Goal: Use online tool/utility: Utilize a website feature to perform a specific function

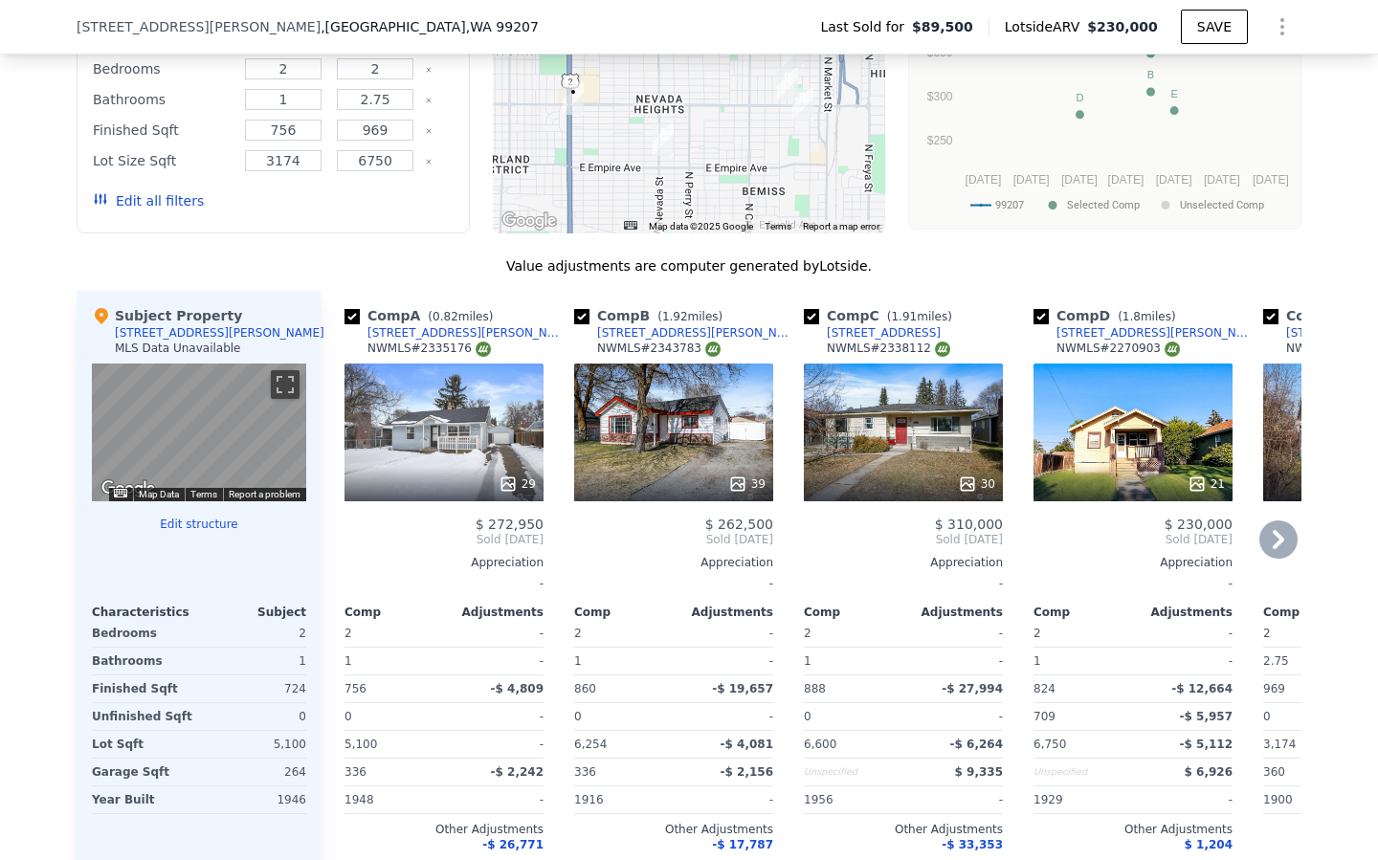
scroll to position [1458, 0]
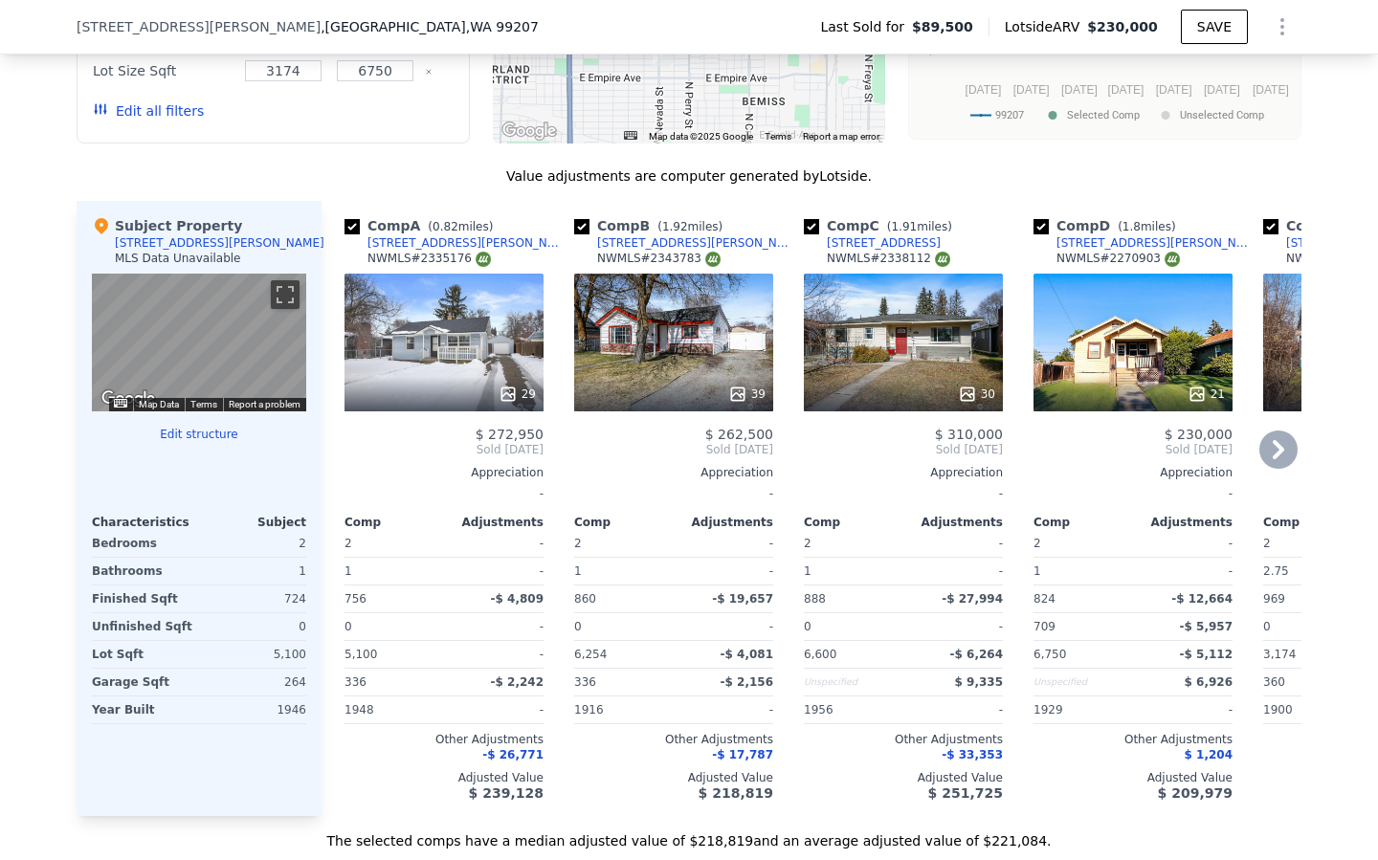
click at [491, 355] on div "29" at bounding box center [444, 343] width 199 height 138
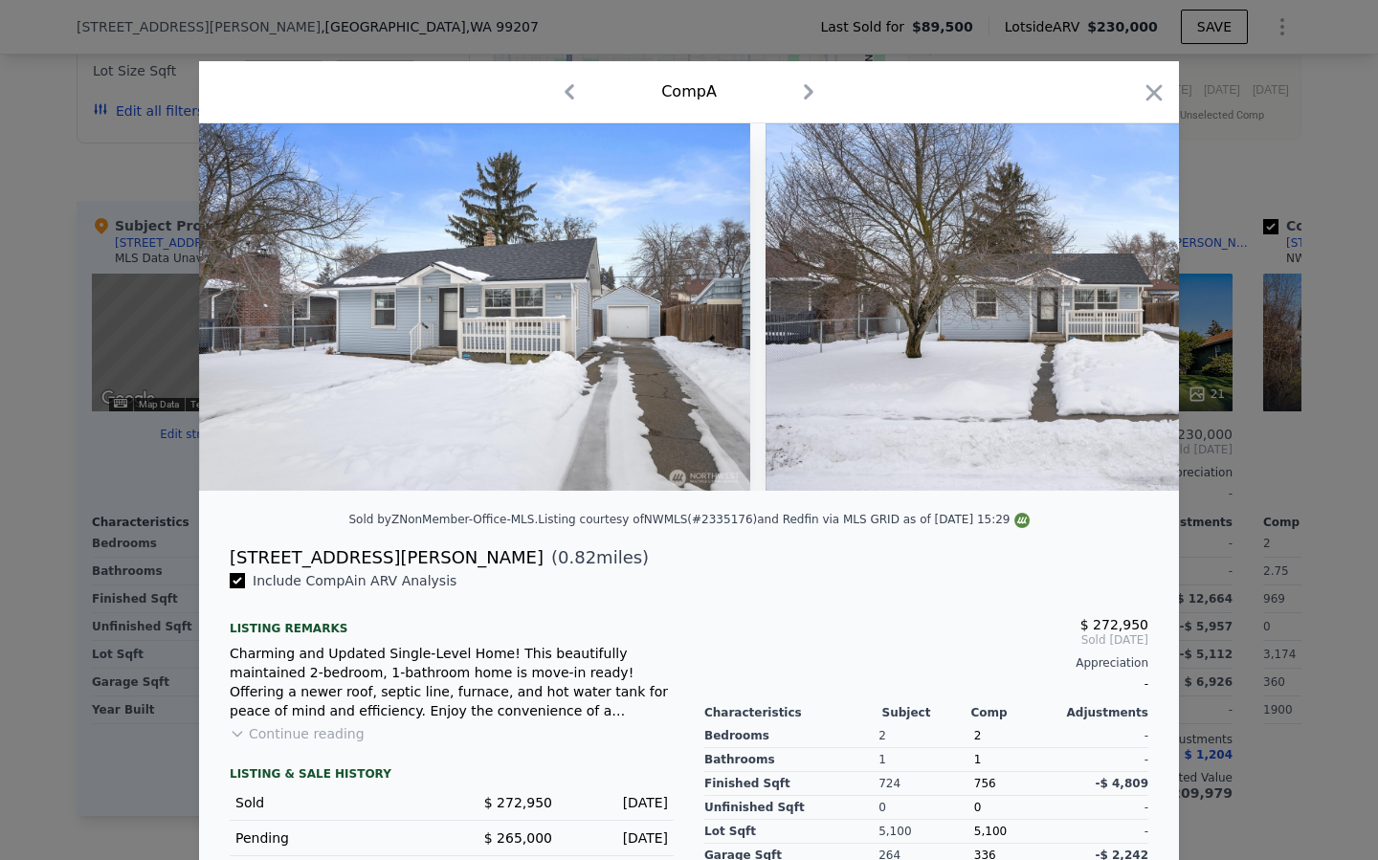
scroll to position [216, 0]
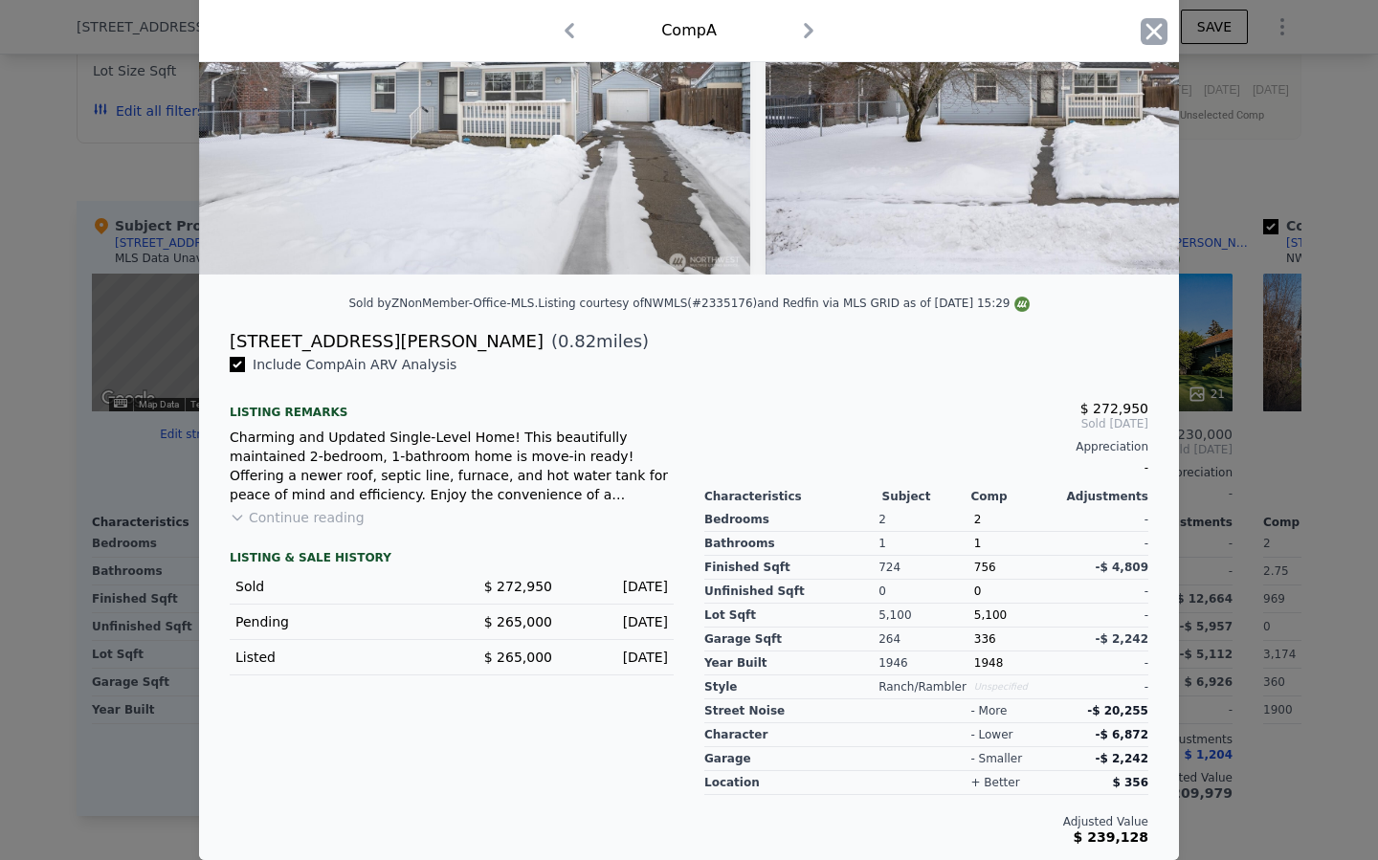
click at [1149, 29] on icon "button" at bounding box center [1154, 31] width 27 height 27
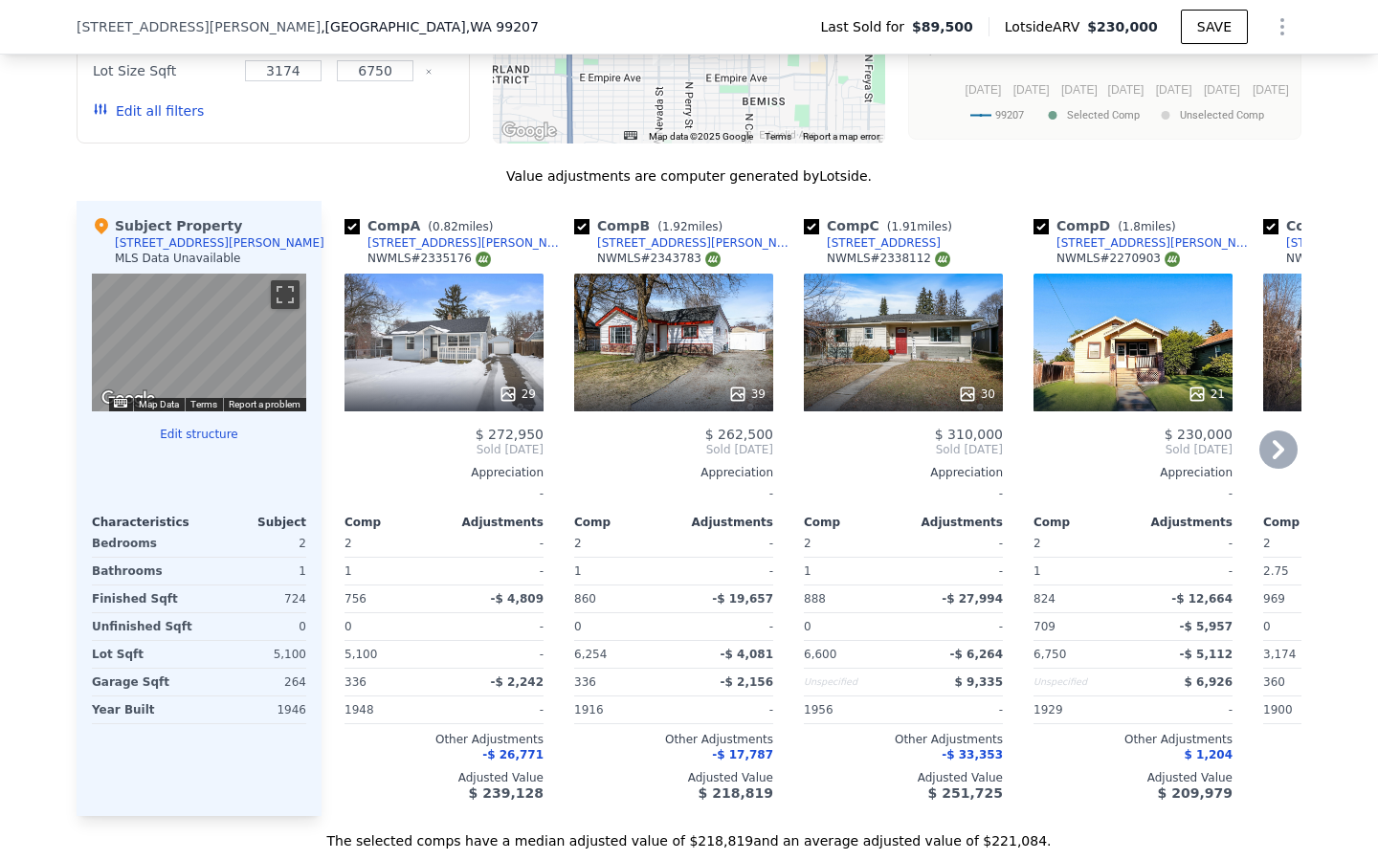
click at [475, 354] on div "29" at bounding box center [444, 343] width 199 height 138
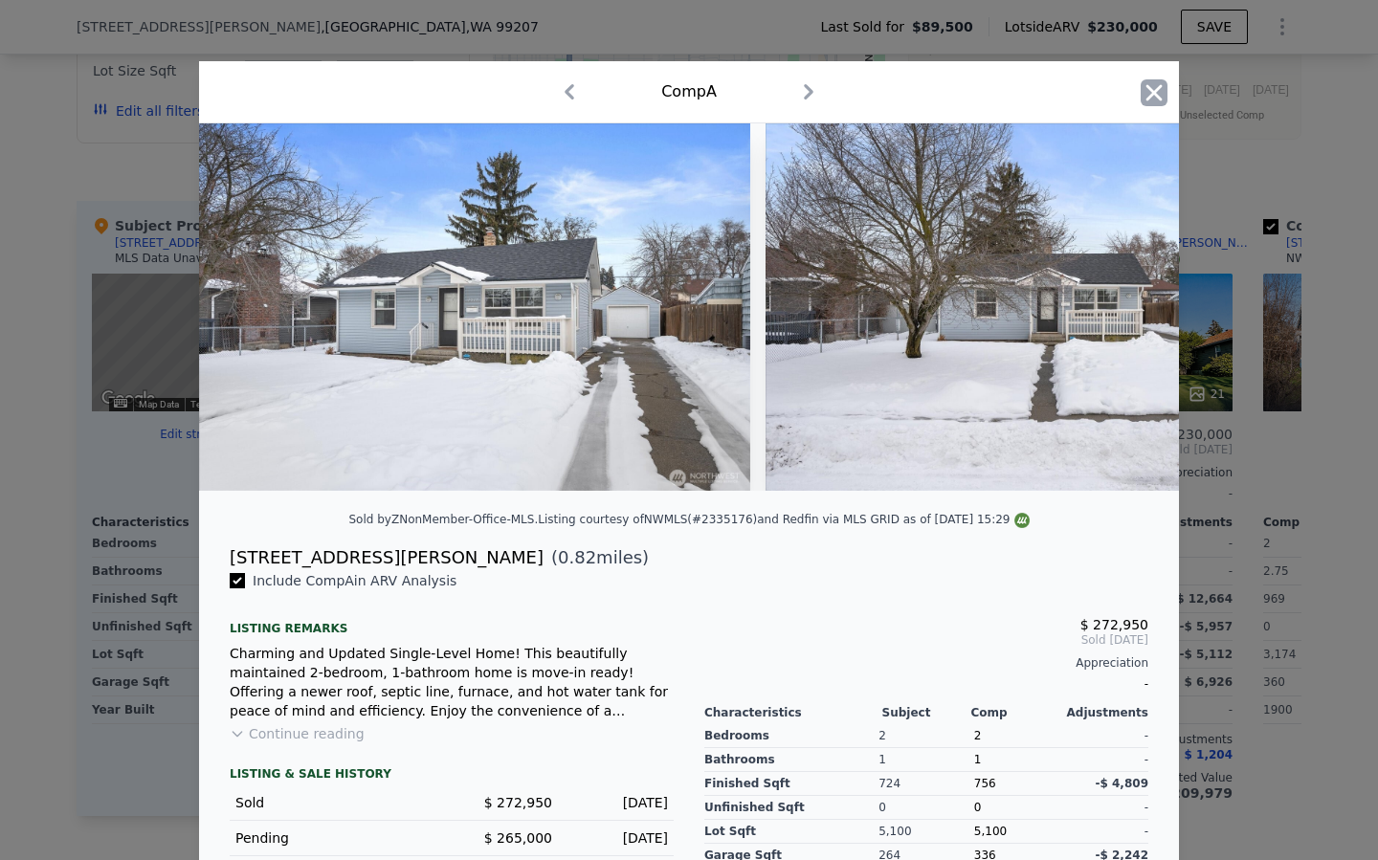
click at [1143, 100] on icon "button" at bounding box center [1154, 92] width 27 height 27
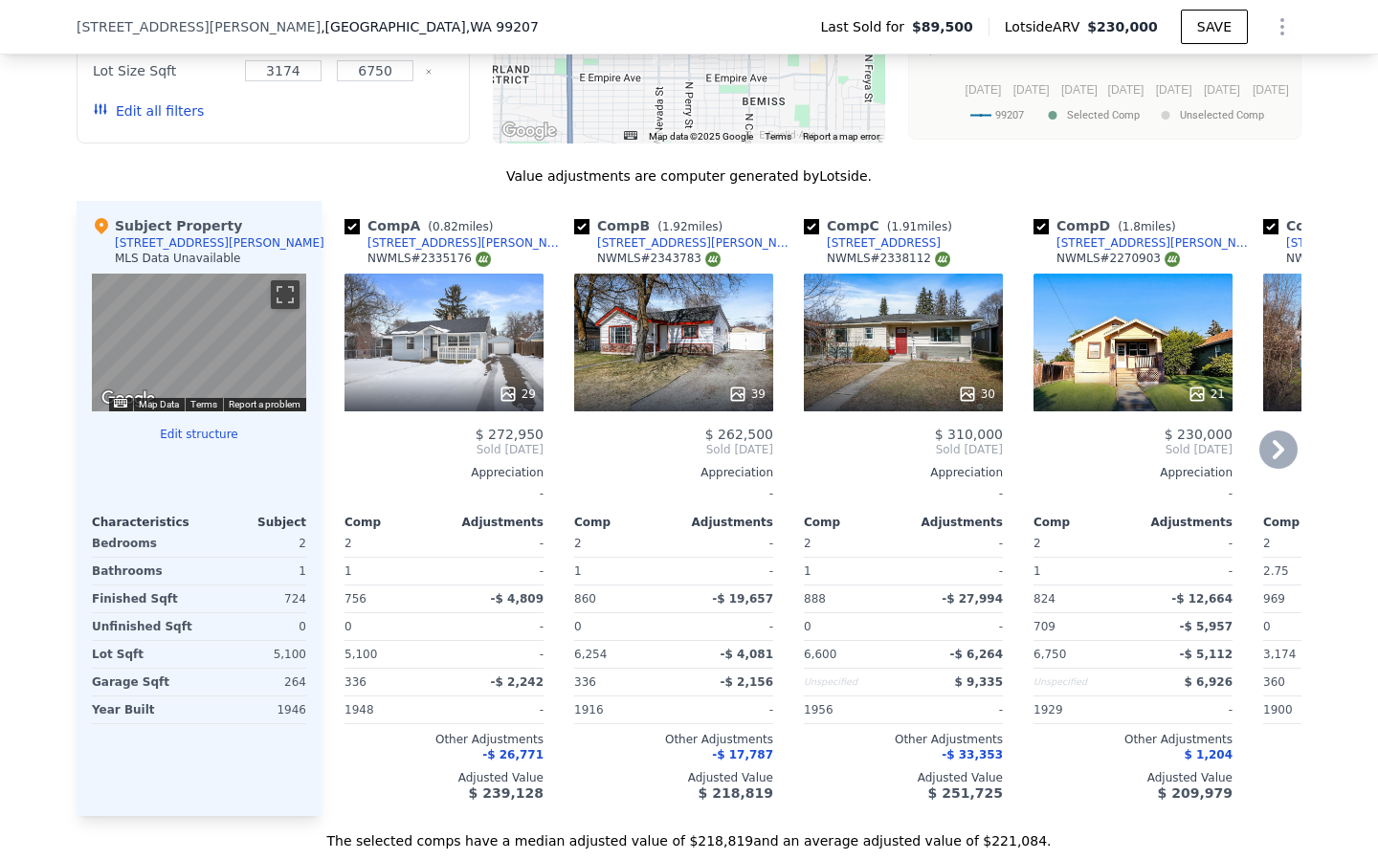
click at [1278, 447] on icon at bounding box center [1278, 449] width 11 height 19
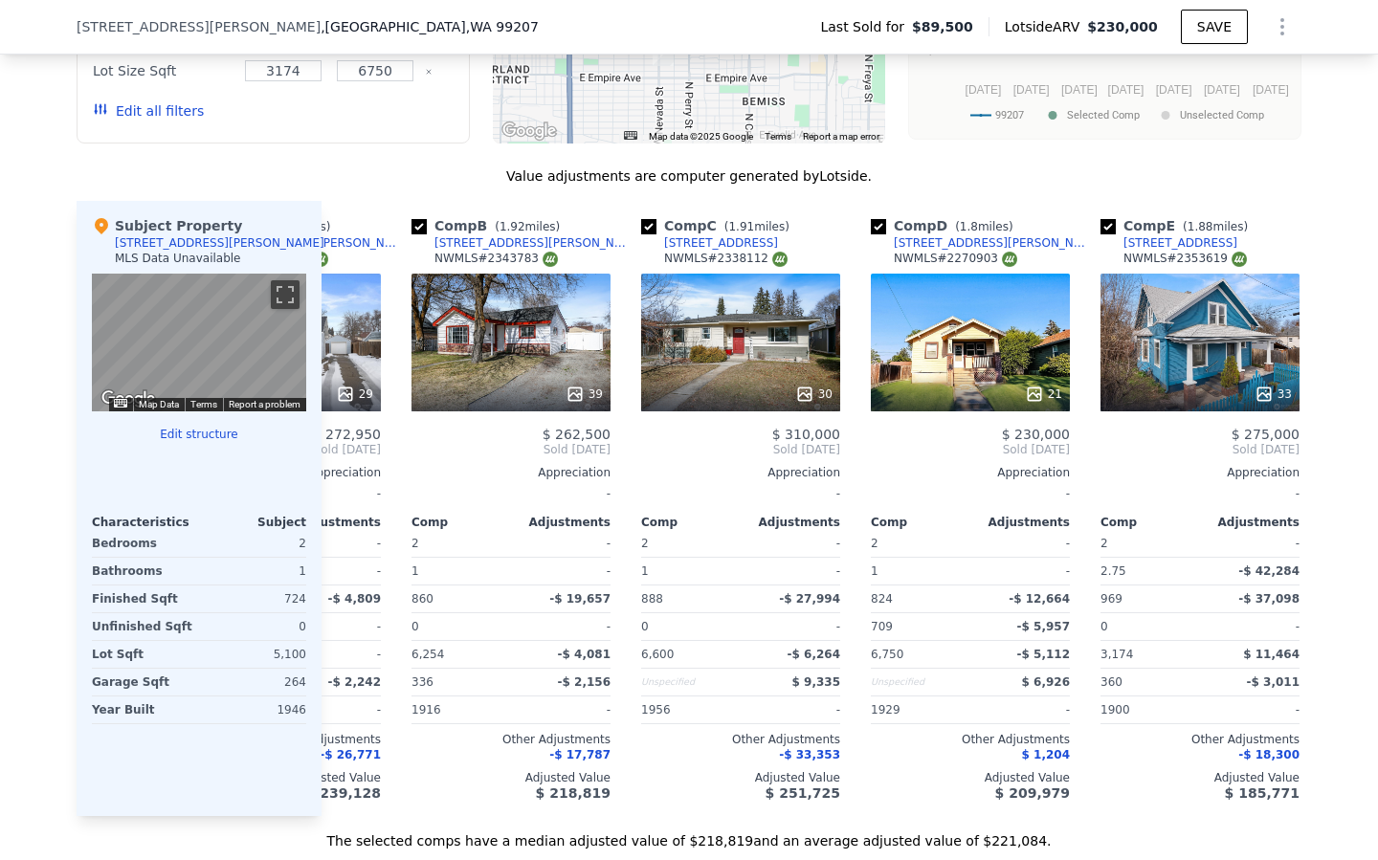
scroll to position [0, 214]
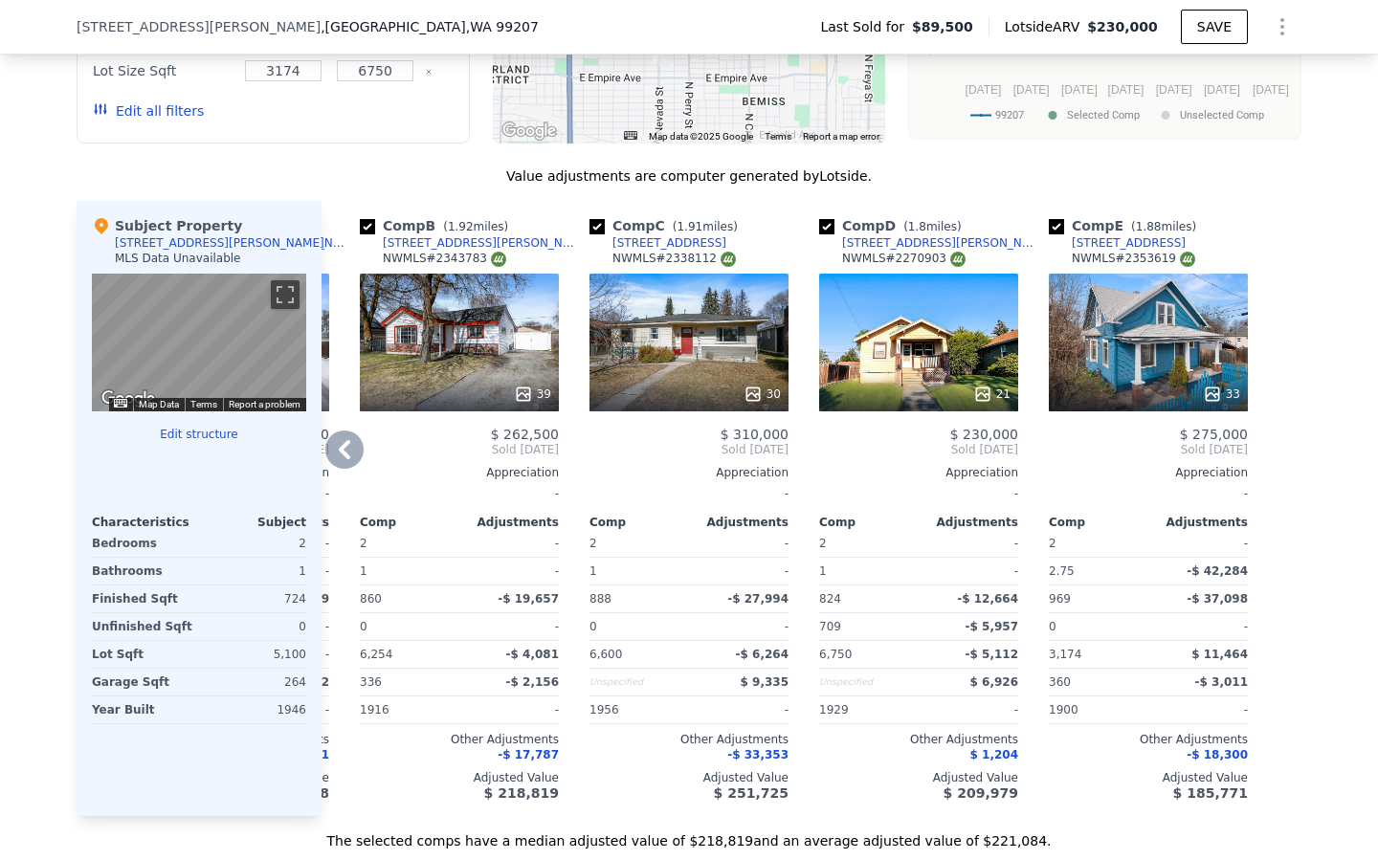
click at [345, 450] on icon at bounding box center [344, 450] width 38 height 38
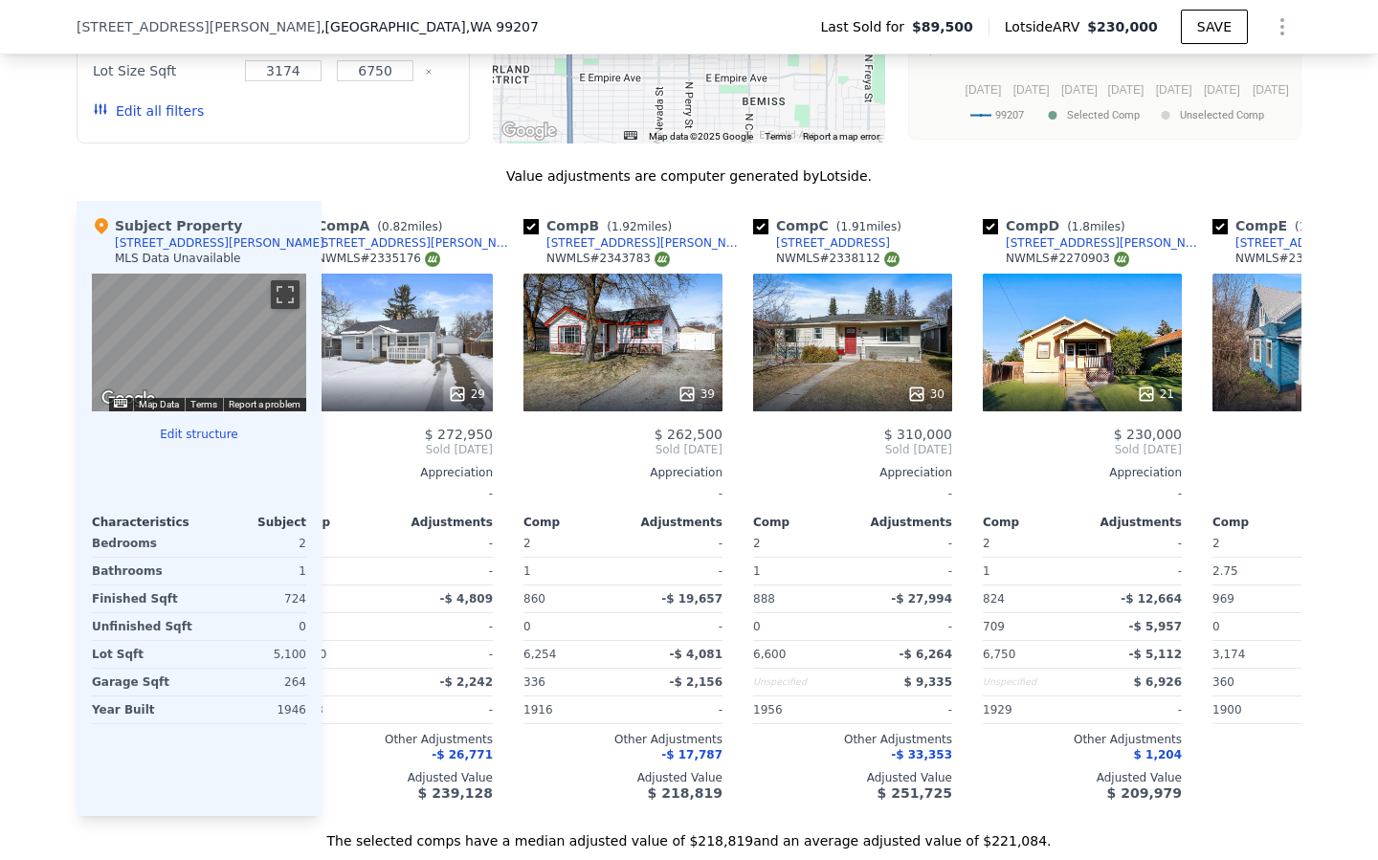
scroll to position [0, 0]
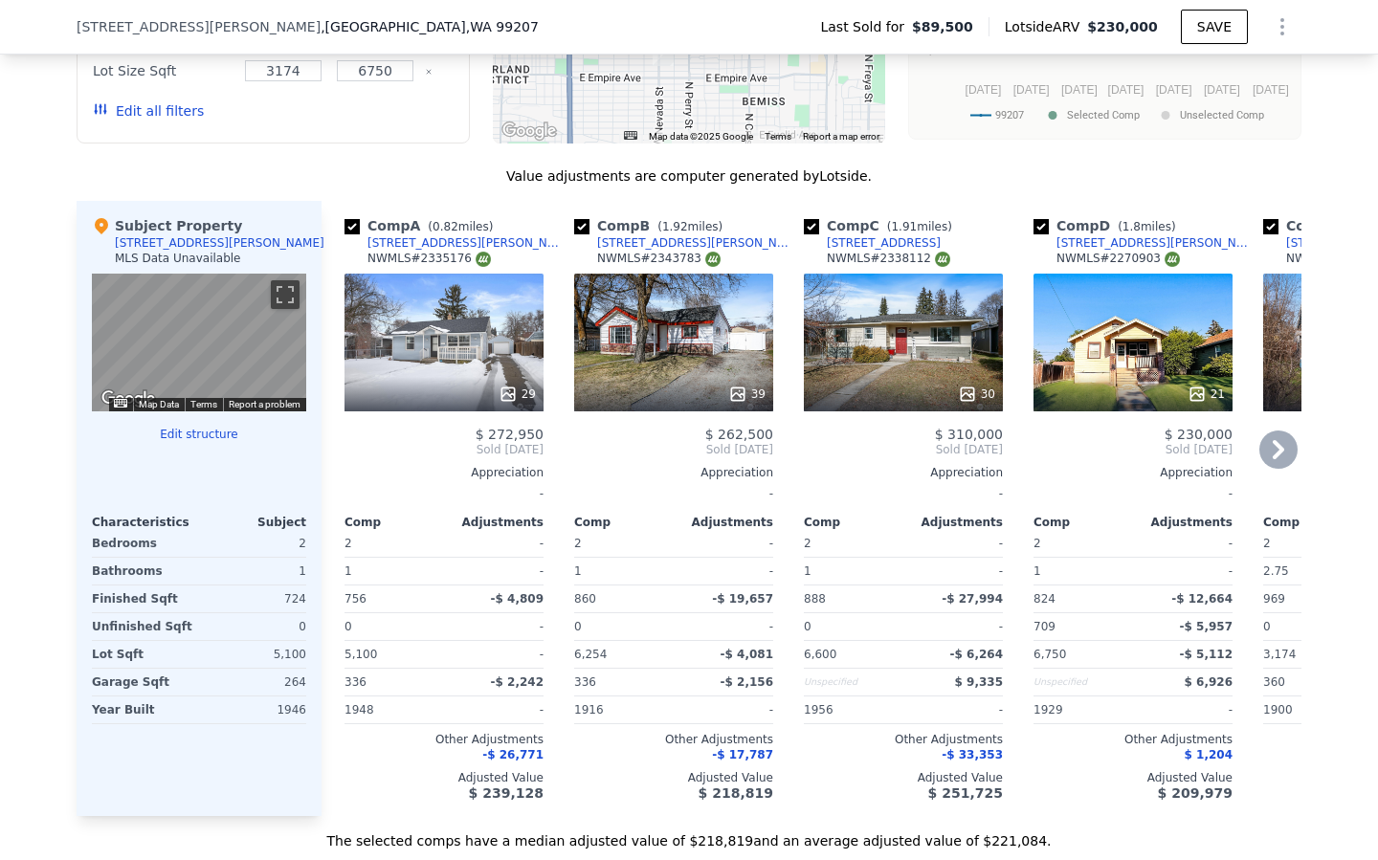
click at [421, 350] on div "29" at bounding box center [444, 343] width 199 height 138
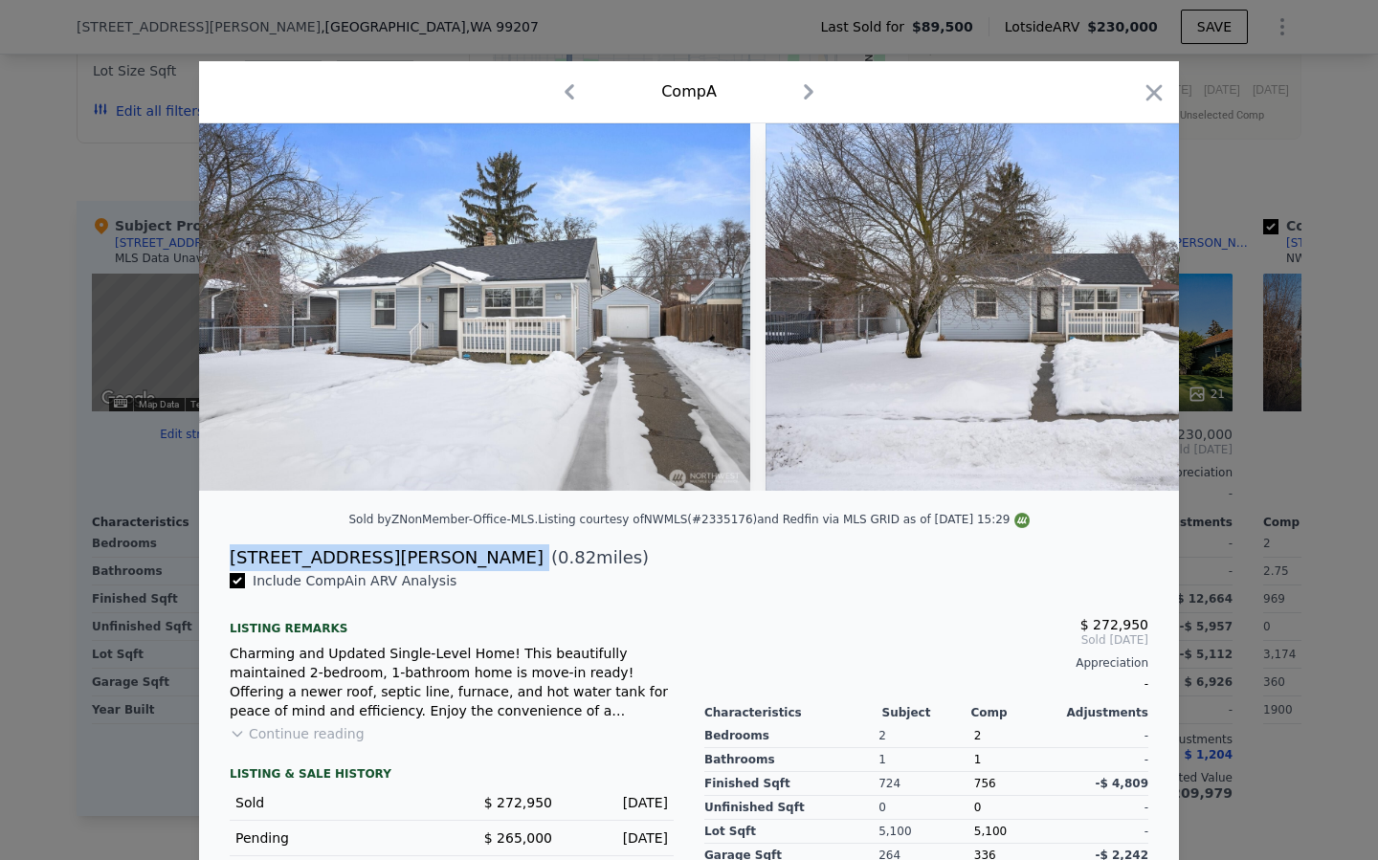
drag, startPoint x: 374, startPoint y: 561, endPoint x: 220, endPoint y: 546, distance: 154.9
click at [219, 547] on div "[STREET_ADDRESS][PERSON_NAME] ( 0.82 miles)" at bounding box center [688, 558] width 949 height 27
copy div "[STREET_ADDRESS][PERSON_NAME]"
click at [1163, 96] on icon "button" at bounding box center [1154, 92] width 27 height 27
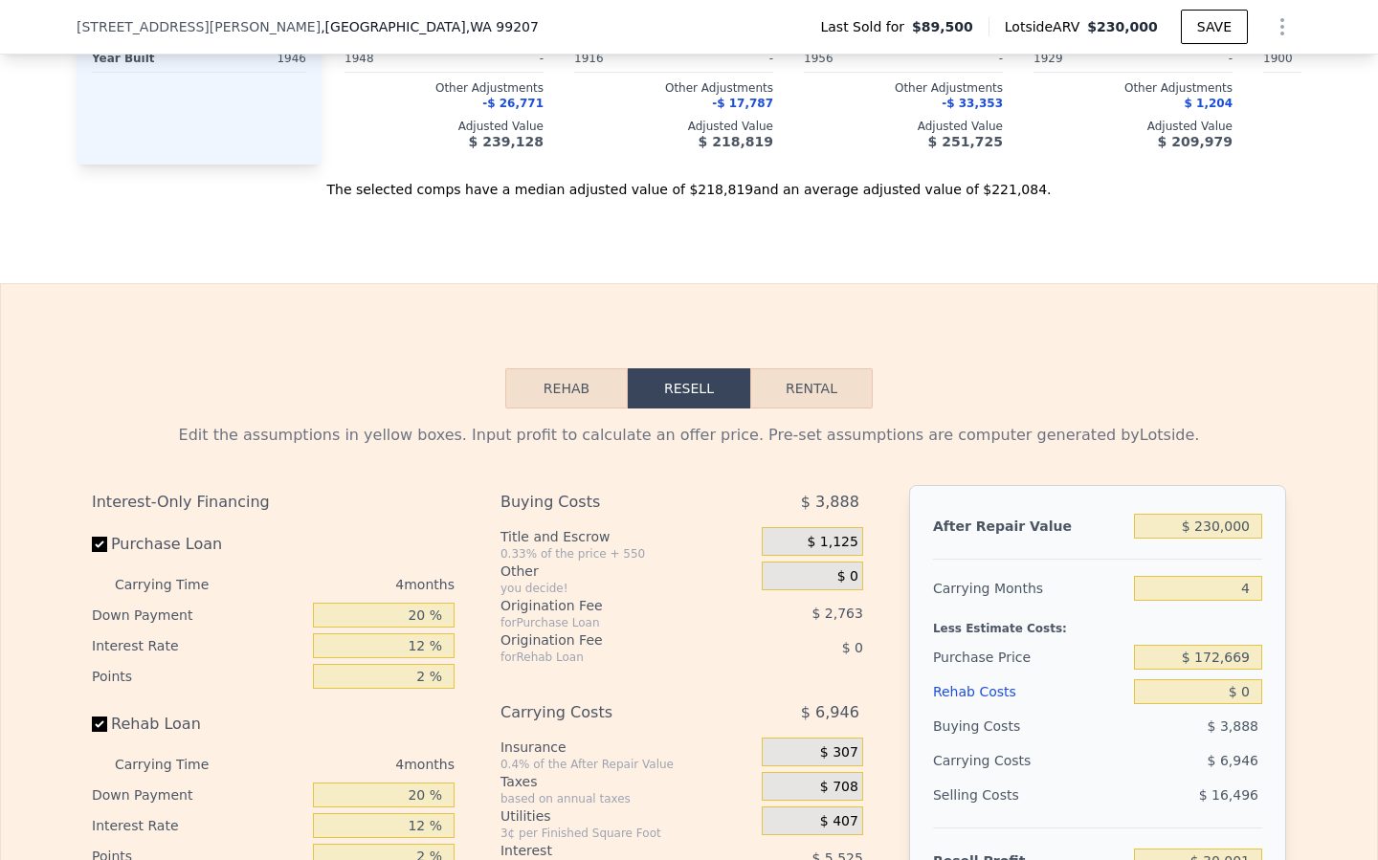
scroll to position [2173, 0]
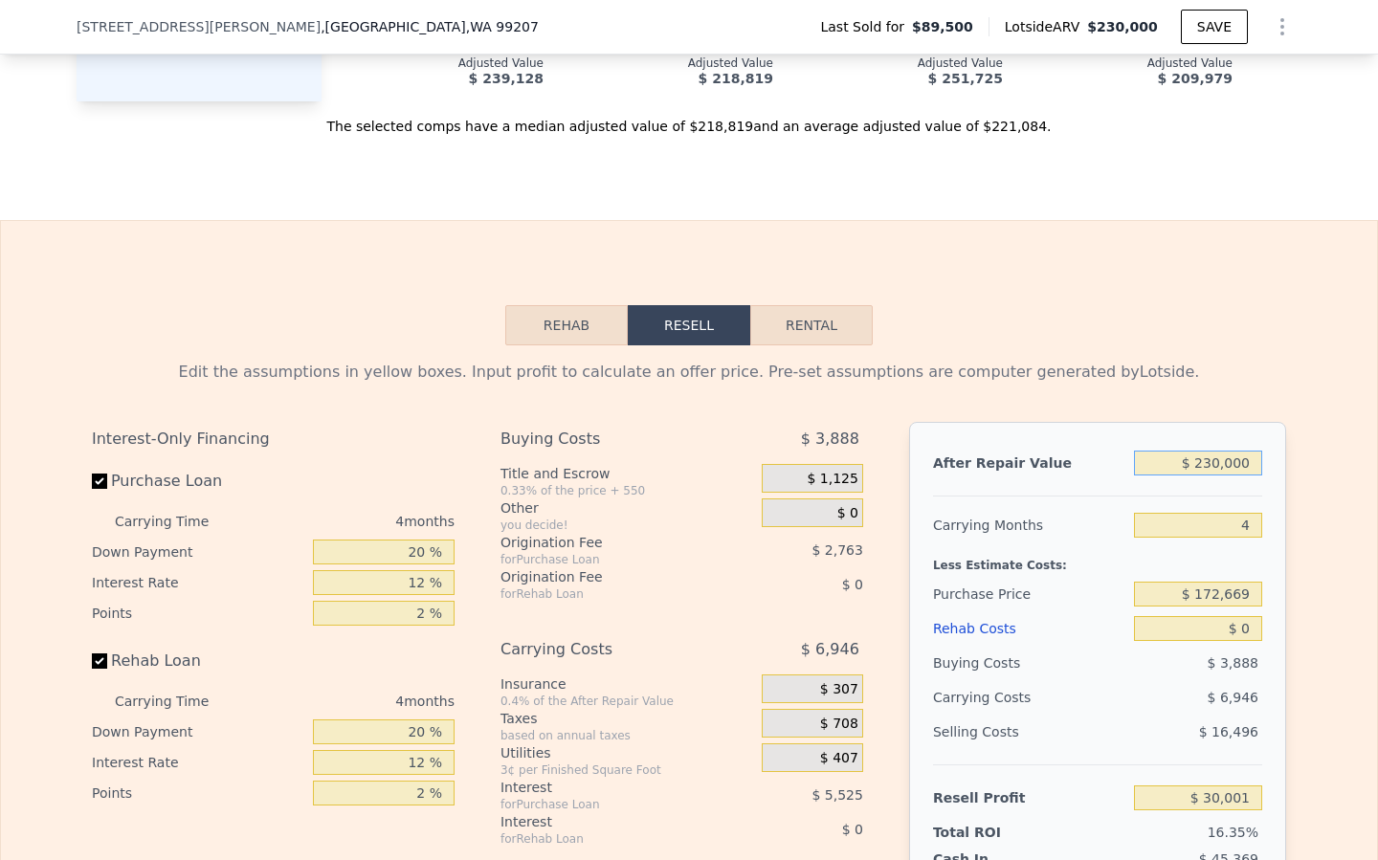
drag, startPoint x: 1247, startPoint y: 464, endPoint x: 1164, endPoint y: 463, distance: 83.3
click at [1164, 464] on input "$ 230,000" at bounding box center [1198, 463] width 128 height 25
click at [1226, 596] on input "$ 172,669" at bounding box center [1198, 594] width 128 height 25
type input "$ 120,000"
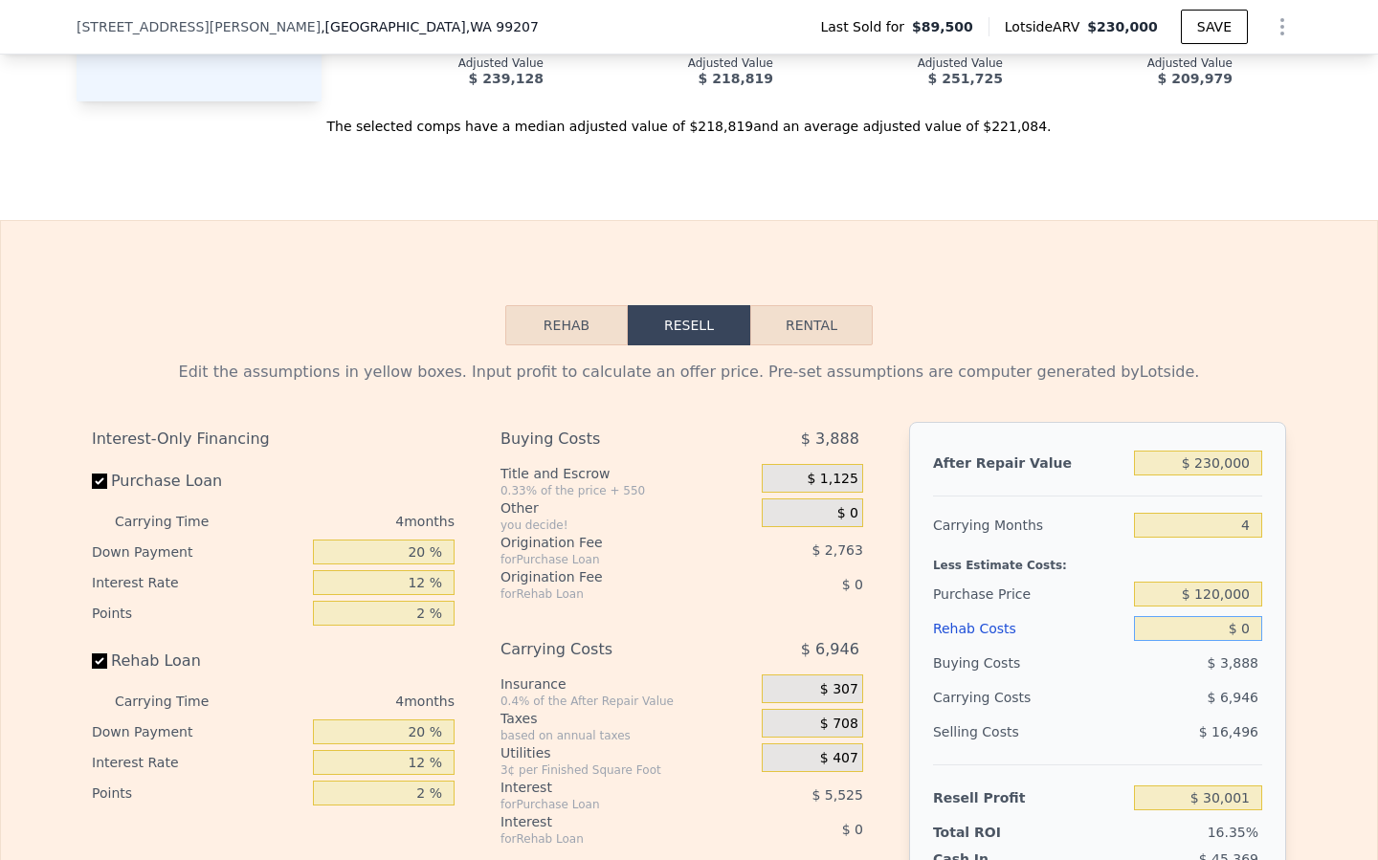
type input "$ 85,372"
click at [1249, 624] on input "$ 0" at bounding box center [1198, 628] width 128 height 25
type input "$ 08"
type input "$ 85,364"
type input "$ 080"
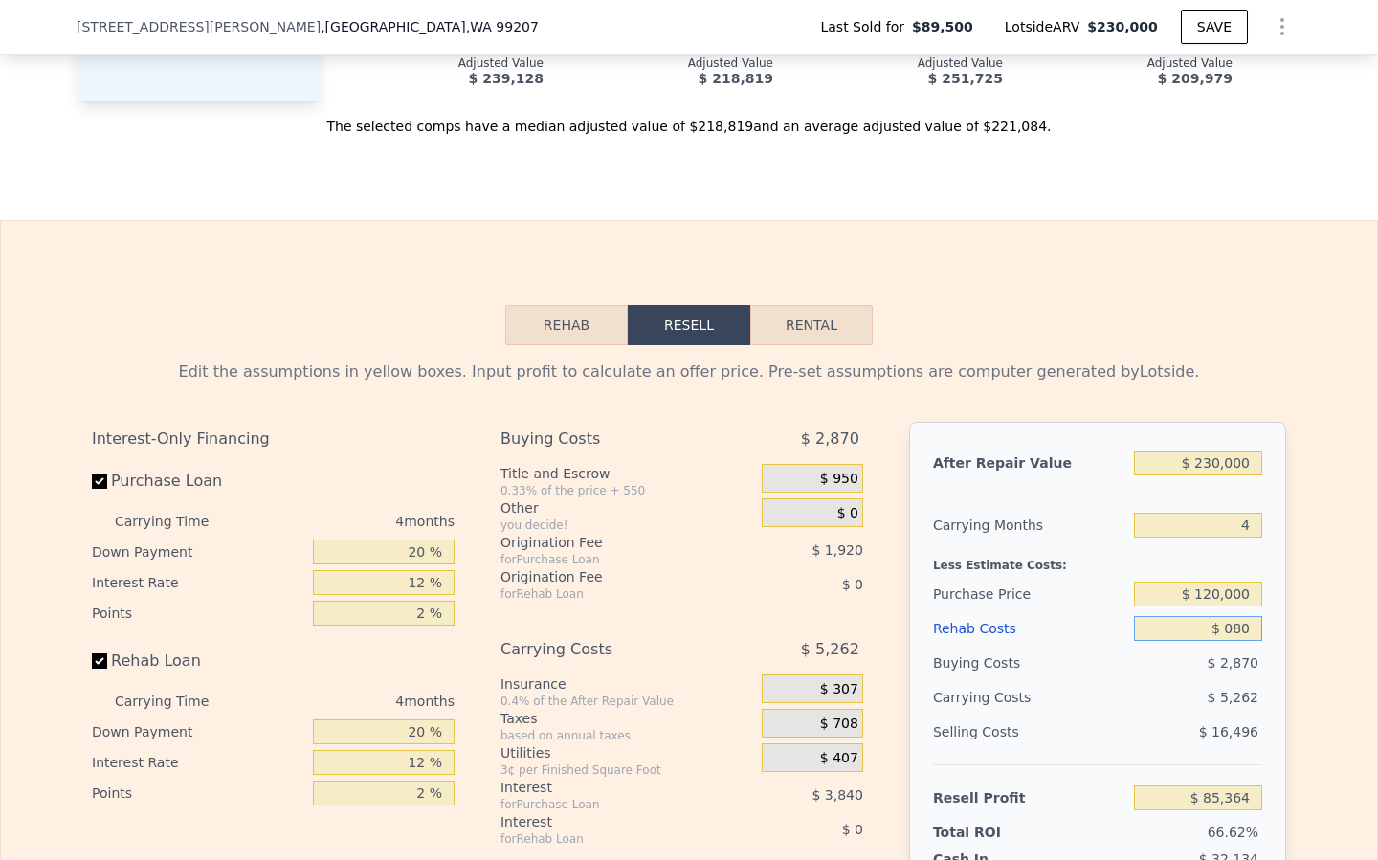
type input "$ 85,287"
type input "$ 08"
type input "$ 85,364"
type input "$ 0"
type input "$ 85,372"
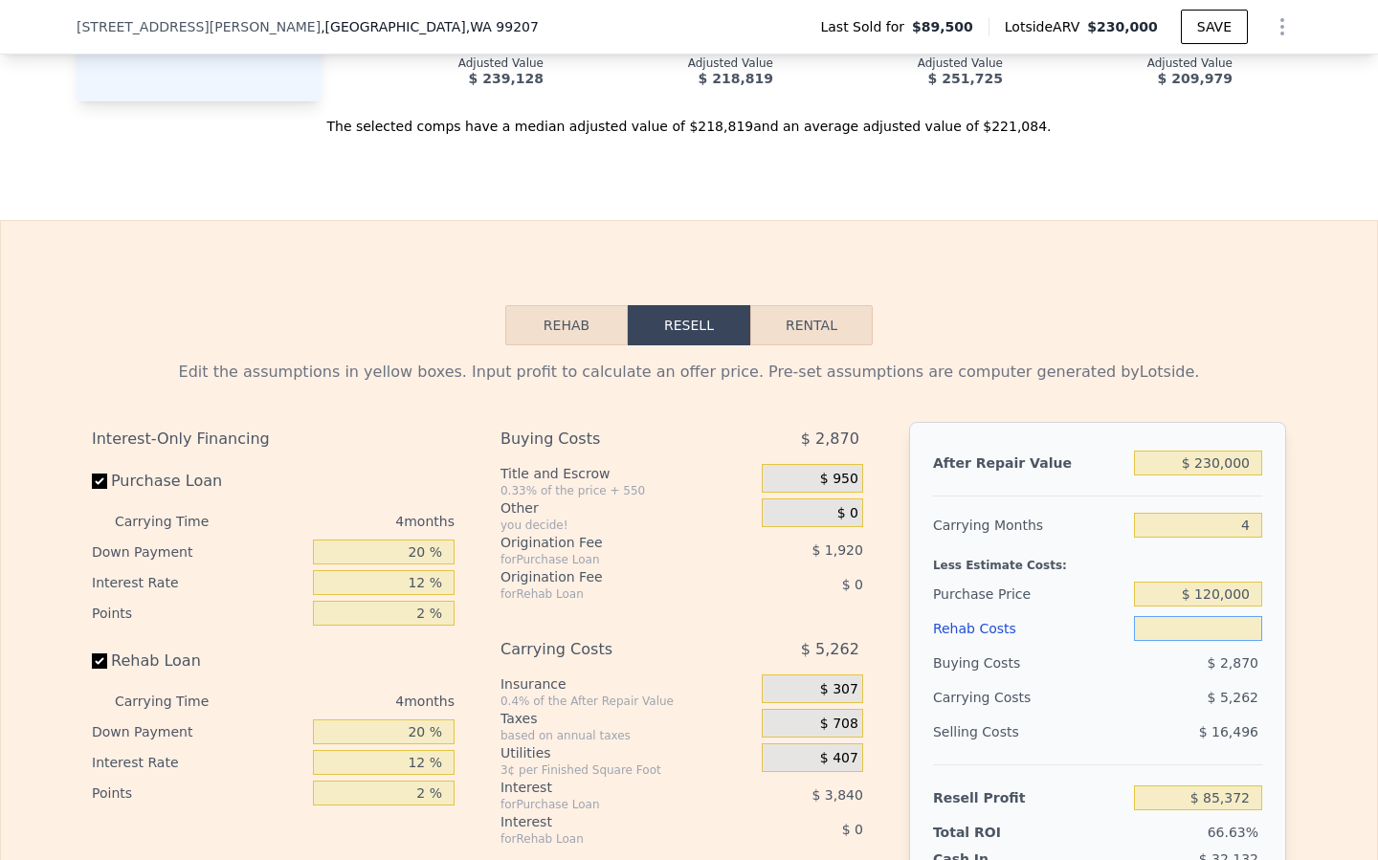
type input "$ 8"
type input "$ 85,364"
type input "$ 80"
type input "$ 85,287"
type input "$ 800"
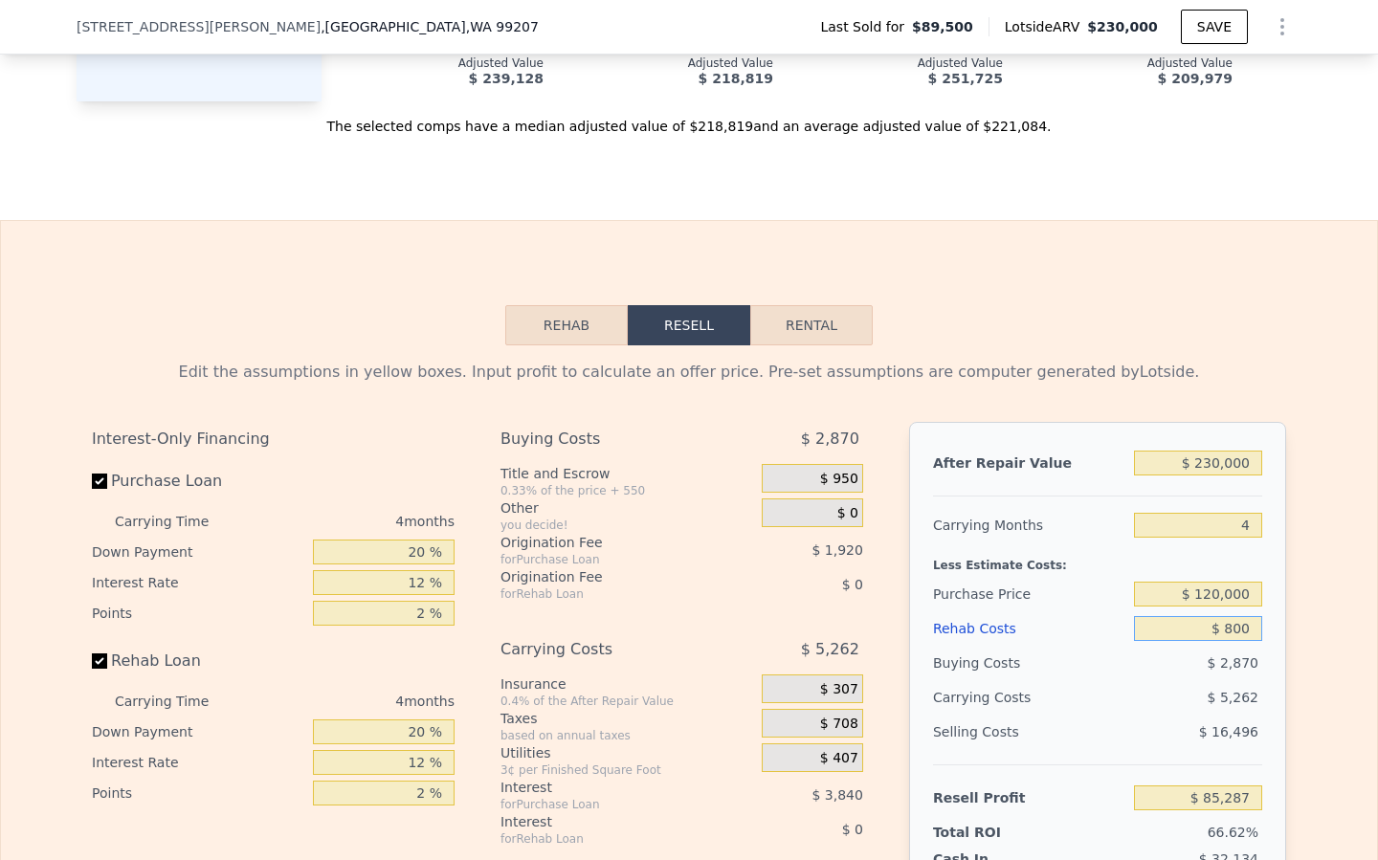
type input "$ 84,535"
type input "$ 8,000"
type input "$ 76,988"
type input "$ 80,000"
type input "$ 1,532"
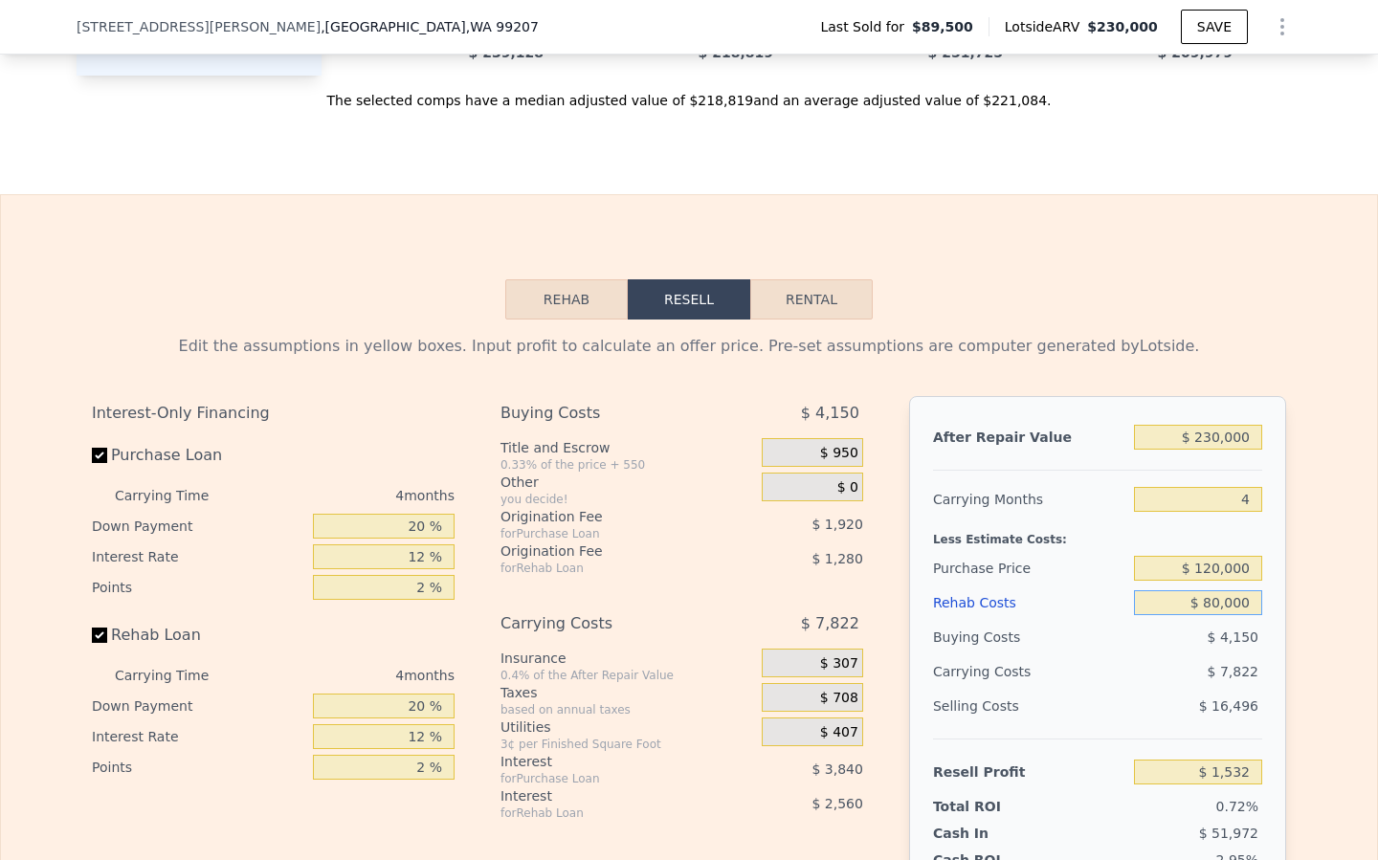
scroll to position [2200, 0]
type input "$ 80,000"
click at [1209, 437] on input "$ 230,000" at bounding box center [1198, 436] width 128 height 25
drag, startPoint x: 1256, startPoint y: 437, endPoint x: 1188, endPoint y: 435, distance: 68.0
click at [1190, 435] on input "$ 230,000" at bounding box center [1198, 436] width 128 height 25
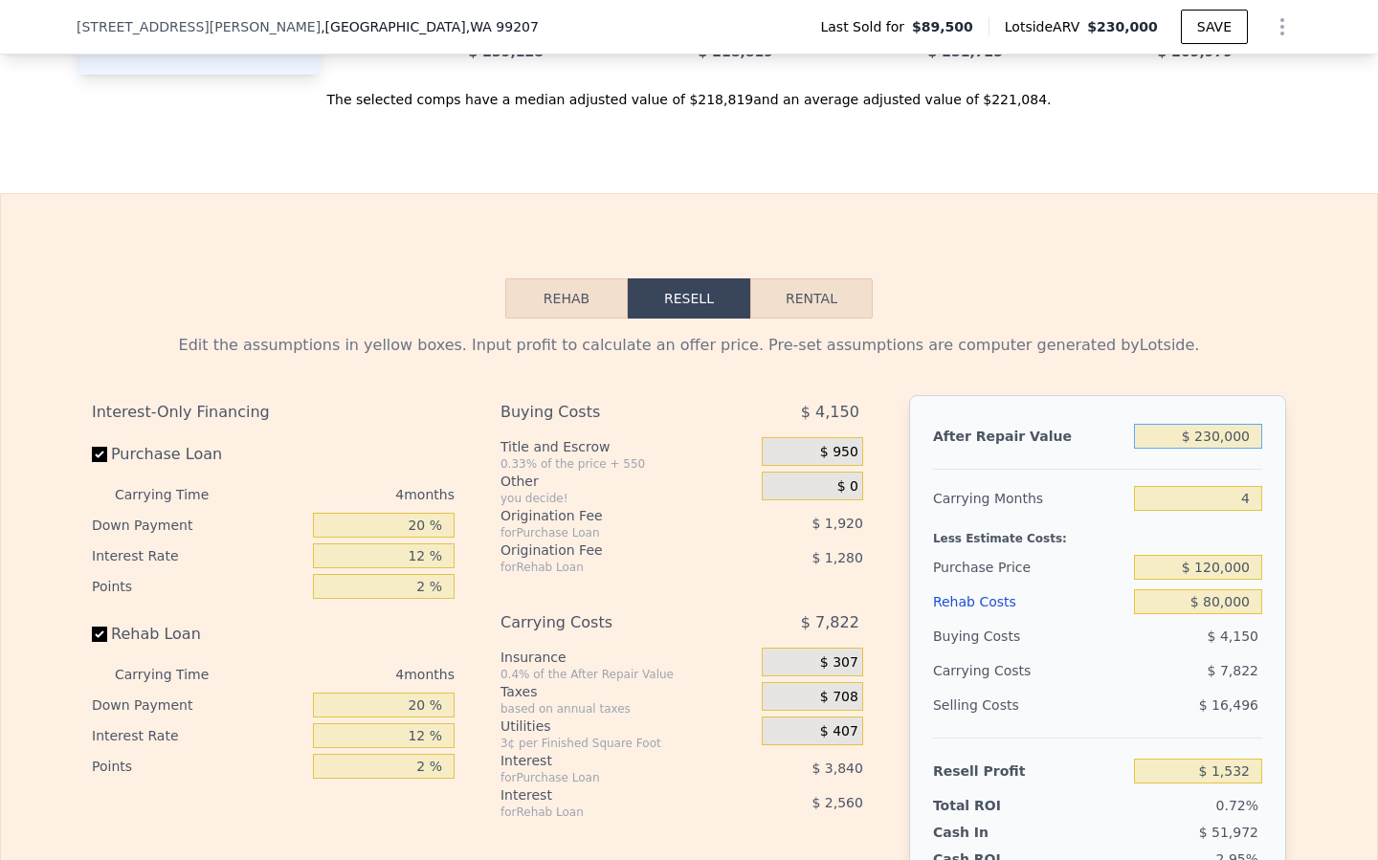
type input "$ 2"
type input "-$ 212,213"
type input "$ 29"
type input "-$ 212,188"
type input "$ 290"
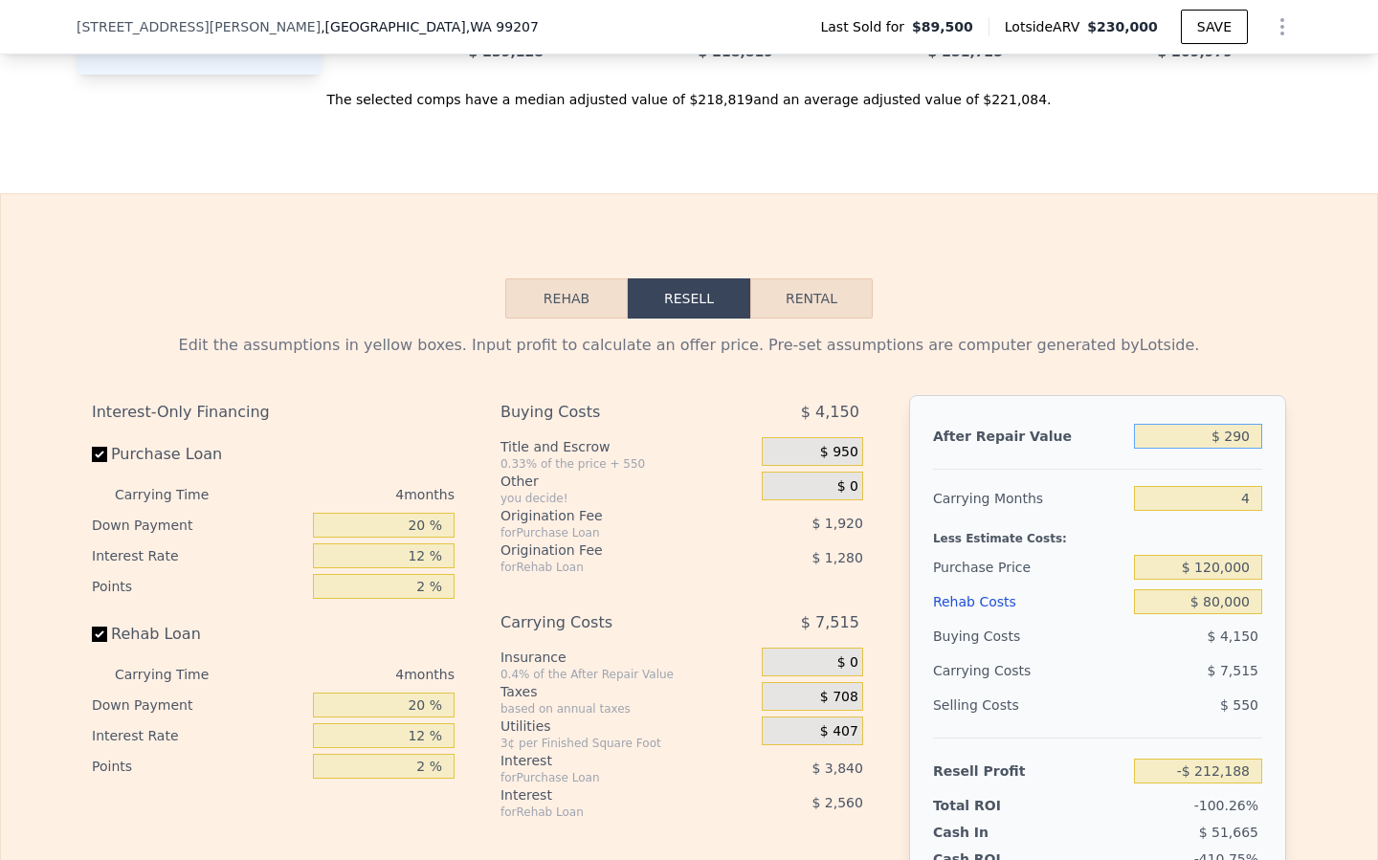
type input "-$ 211,945"
type input "$ 2,900"
type input "-$ 209,521"
type input "$ 29,000"
type input "-$ 185,265"
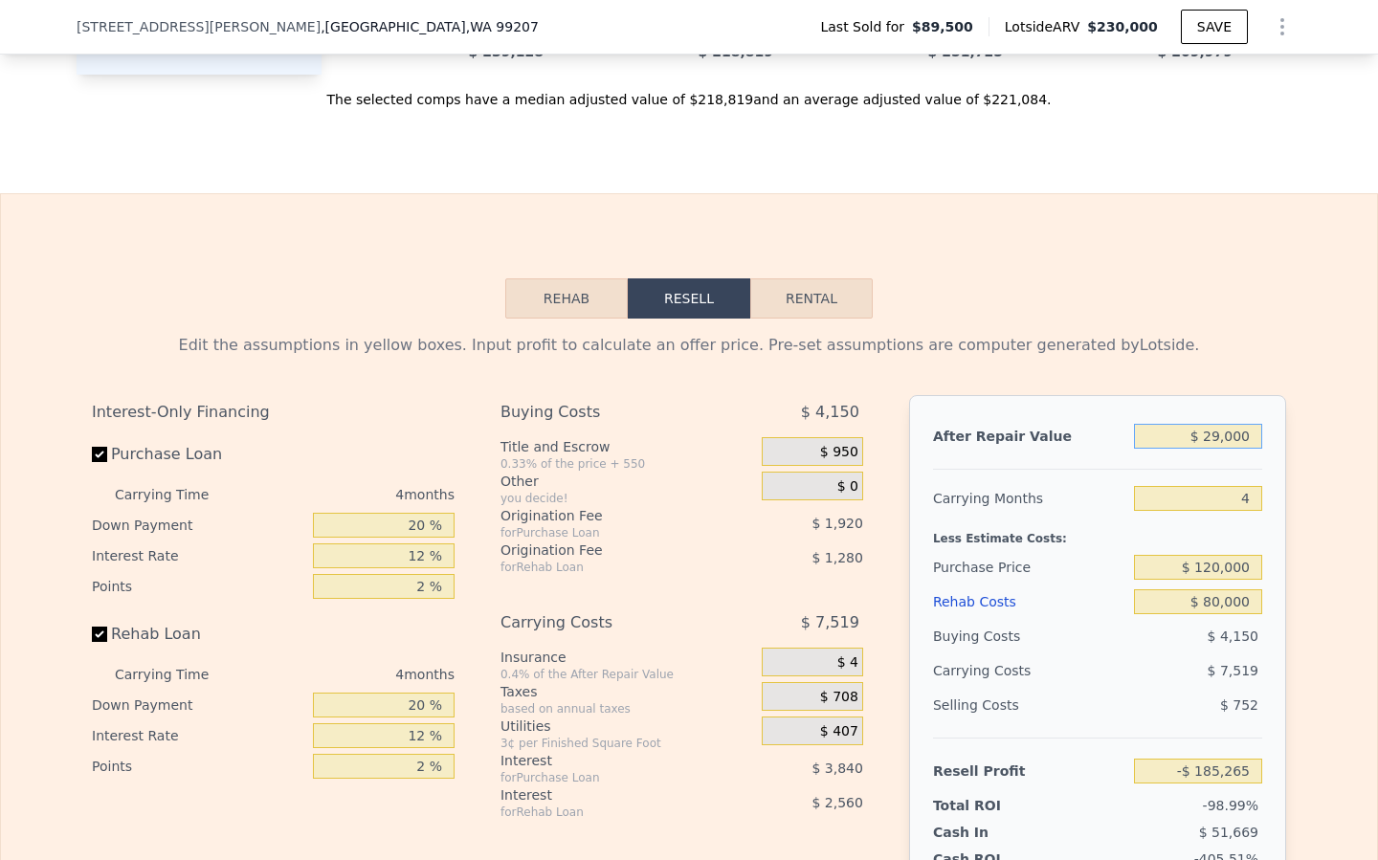
type input "$ 290,000"
type input "$ 57,292"
click at [1060, 680] on div "Carrying Costs $ 7,902" at bounding box center [1097, 671] width 329 height 34
click at [1212, 583] on div "$ 120,000" at bounding box center [1198, 567] width 128 height 34
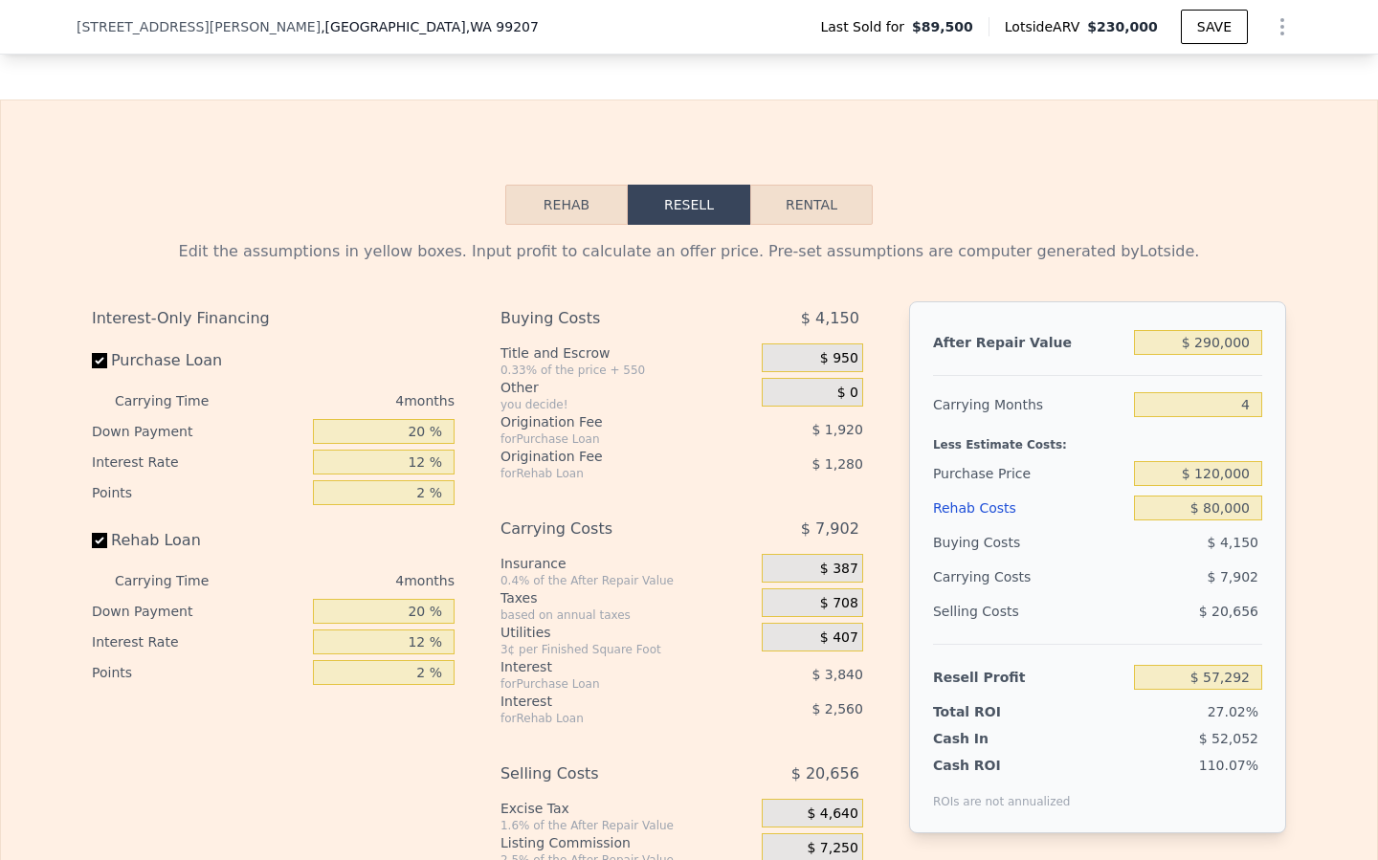
scroll to position [2312, 0]
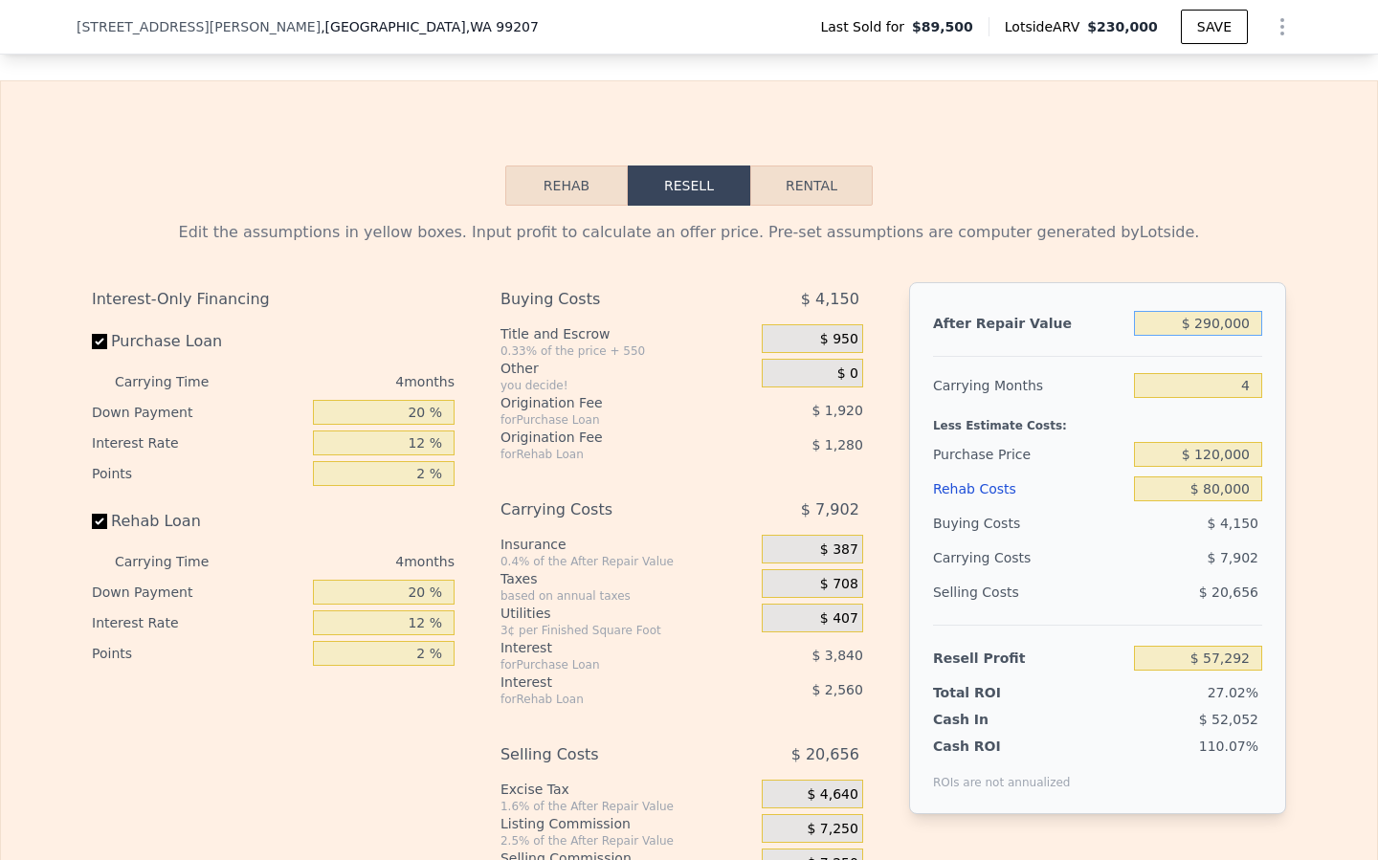
click at [1215, 321] on input "$ 290,000" at bounding box center [1198, 323] width 128 height 25
type input "$ 20,000"
type input "-$ 193,629"
type input "$ 260,000"
type input "$ 29,412"
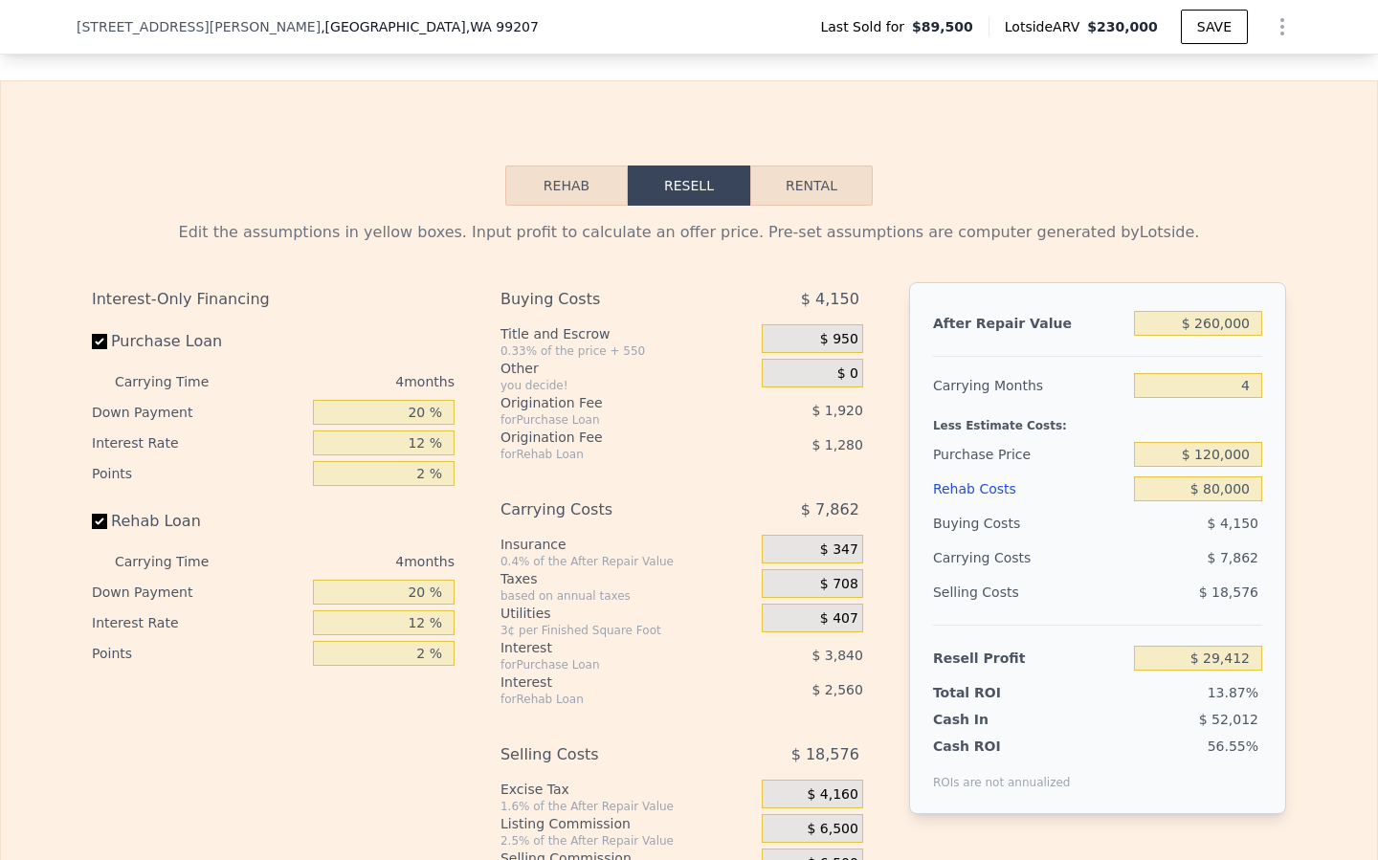
click at [1057, 578] on div "Selling Costs" at bounding box center [1029, 592] width 193 height 34
drag, startPoint x: 248, startPoint y: 704, endPoint x: 268, endPoint y: 659, distance: 49.3
click at [268, 659] on div "Interest-Only Financing Purchase Loan Carrying Time 4 months Down Payment 20 % …" at bounding box center [281, 600] width 378 height 636
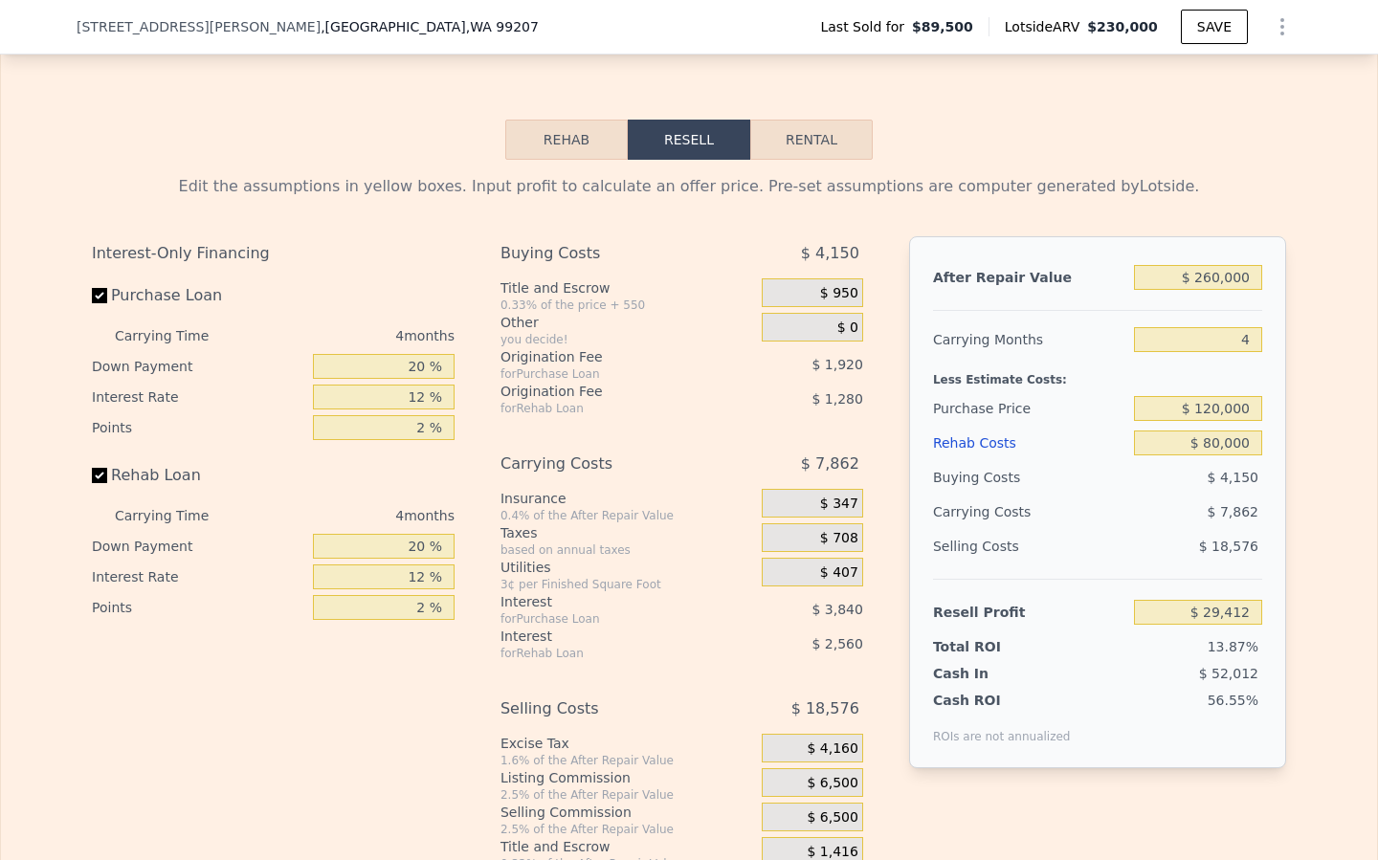
scroll to position [2362, 0]
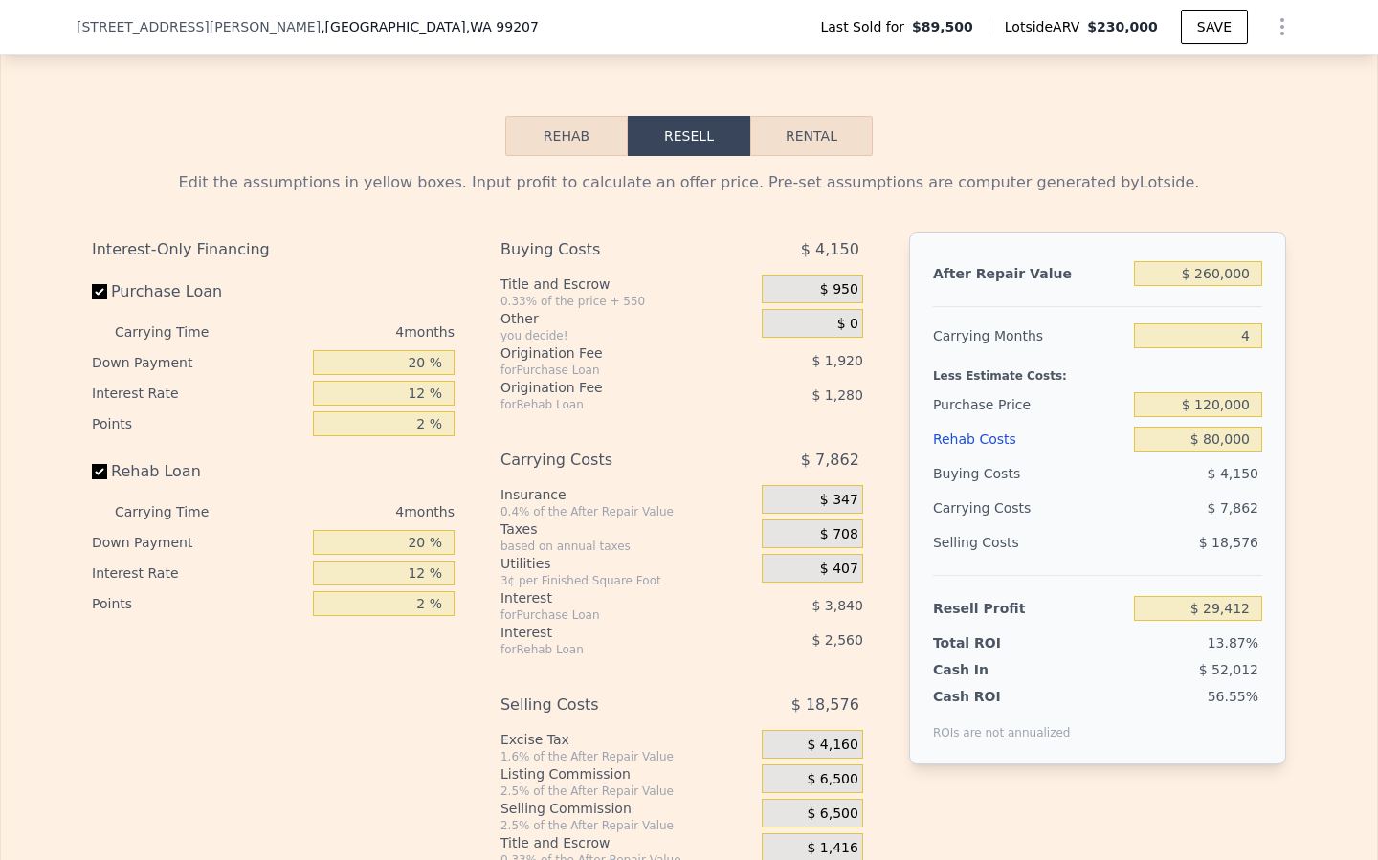
type input "$ 230,000"
type input "$ 0"
type input "$ 30,001"
click at [558, 131] on button "Rehab" at bounding box center [566, 136] width 123 height 40
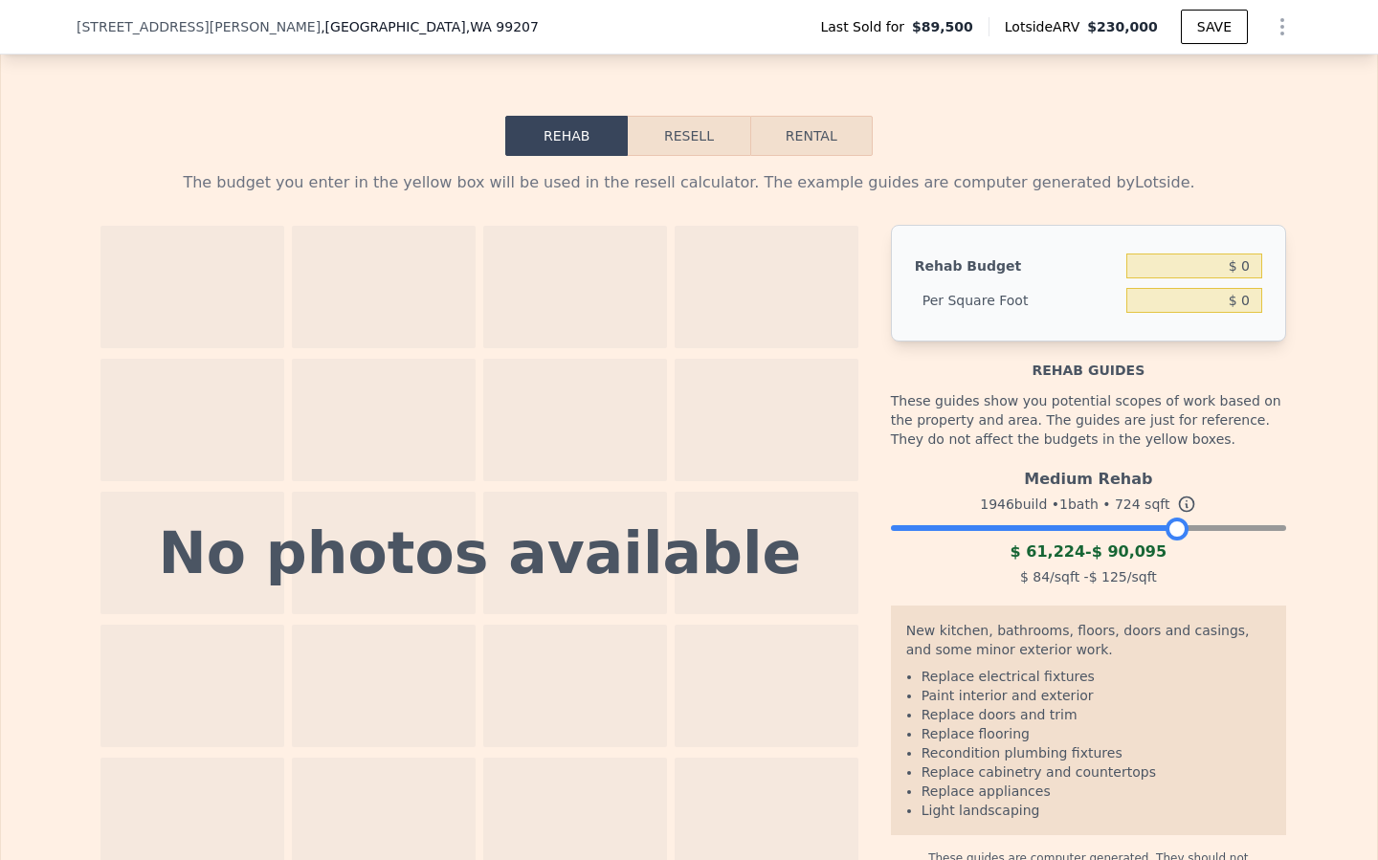
drag, startPoint x: 1274, startPoint y: 529, endPoint x: 1175, endPoint y: 529, distance: 98.6
click at [1175, 530] on div at bounding box center [1177, 529] width 23 height 23
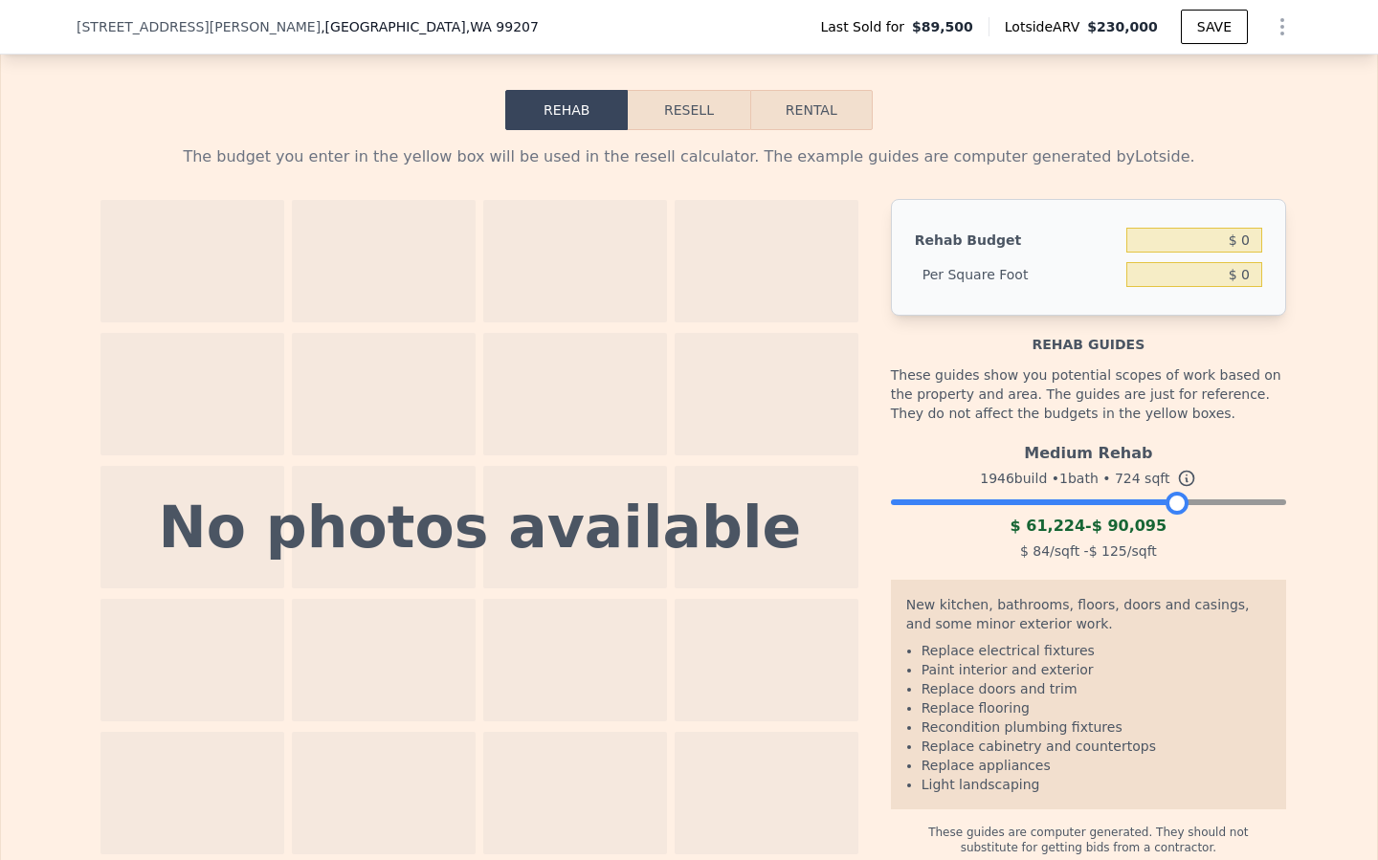
scroll to position [2250, 0]
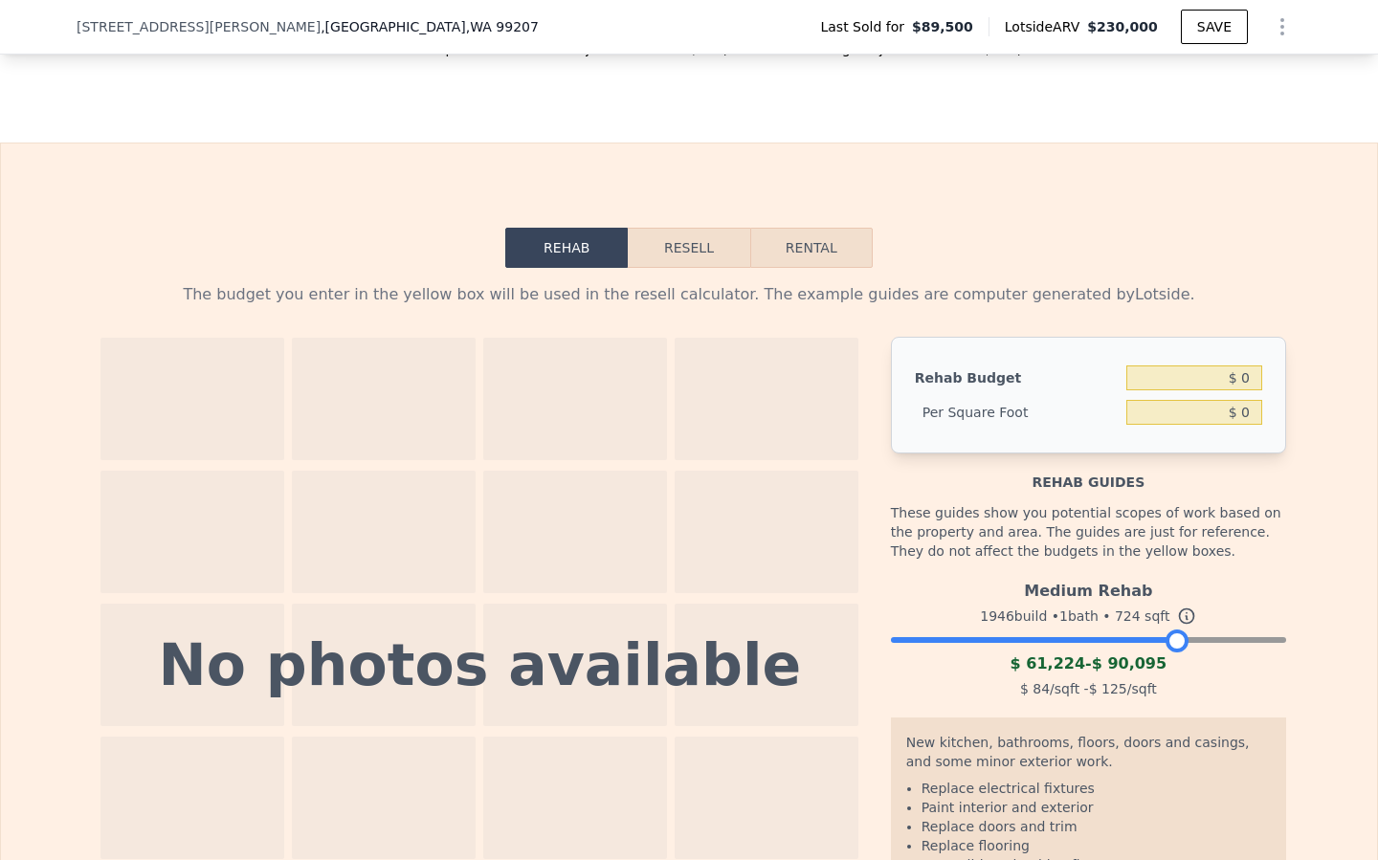
click at [659, 244] on button "Resell" at bounding box center [689, 248] width 122 height 40
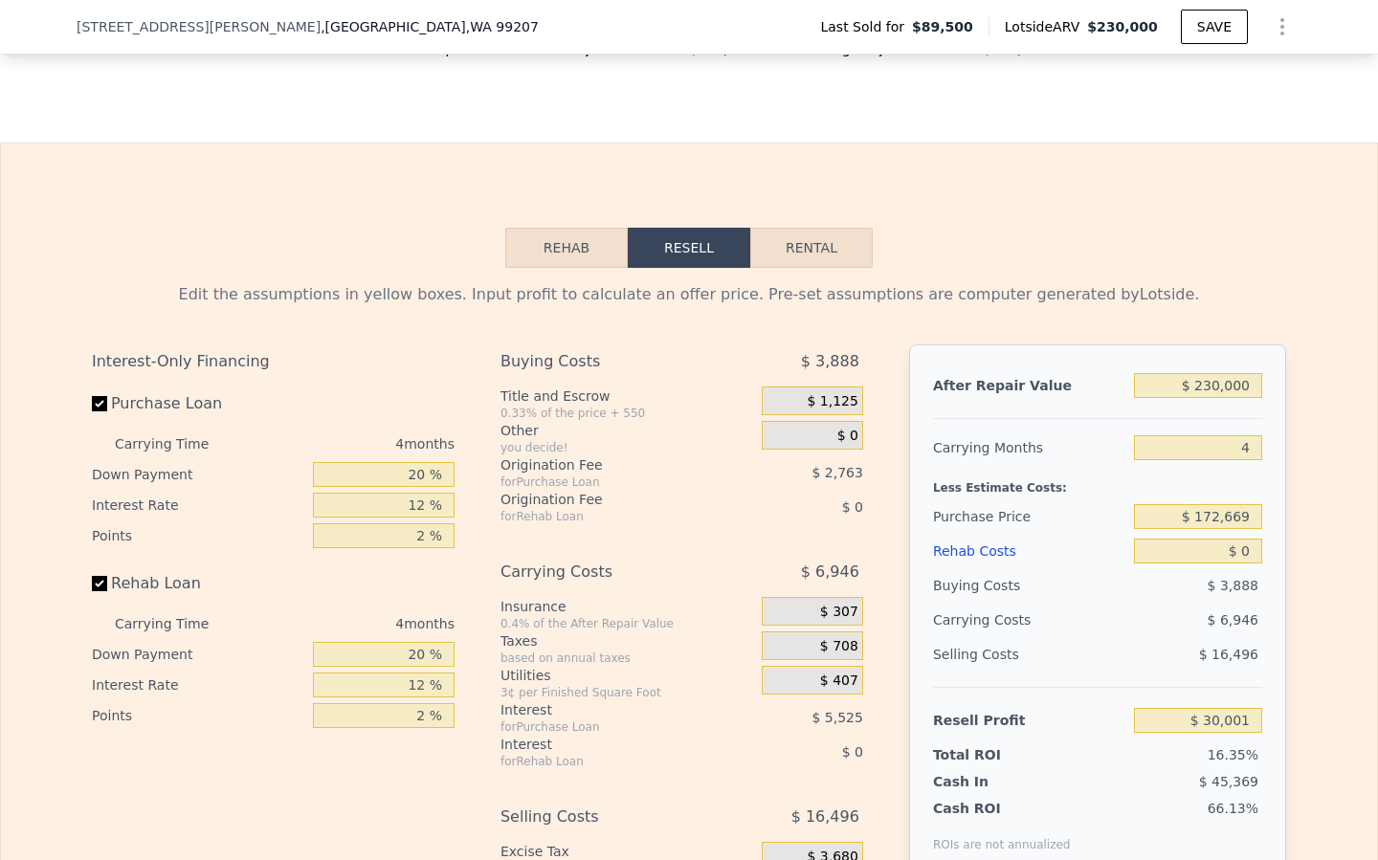
click at [815, 252] on button "Rental" at bounding box center [811, 248] width 123 height 40
select select "30"
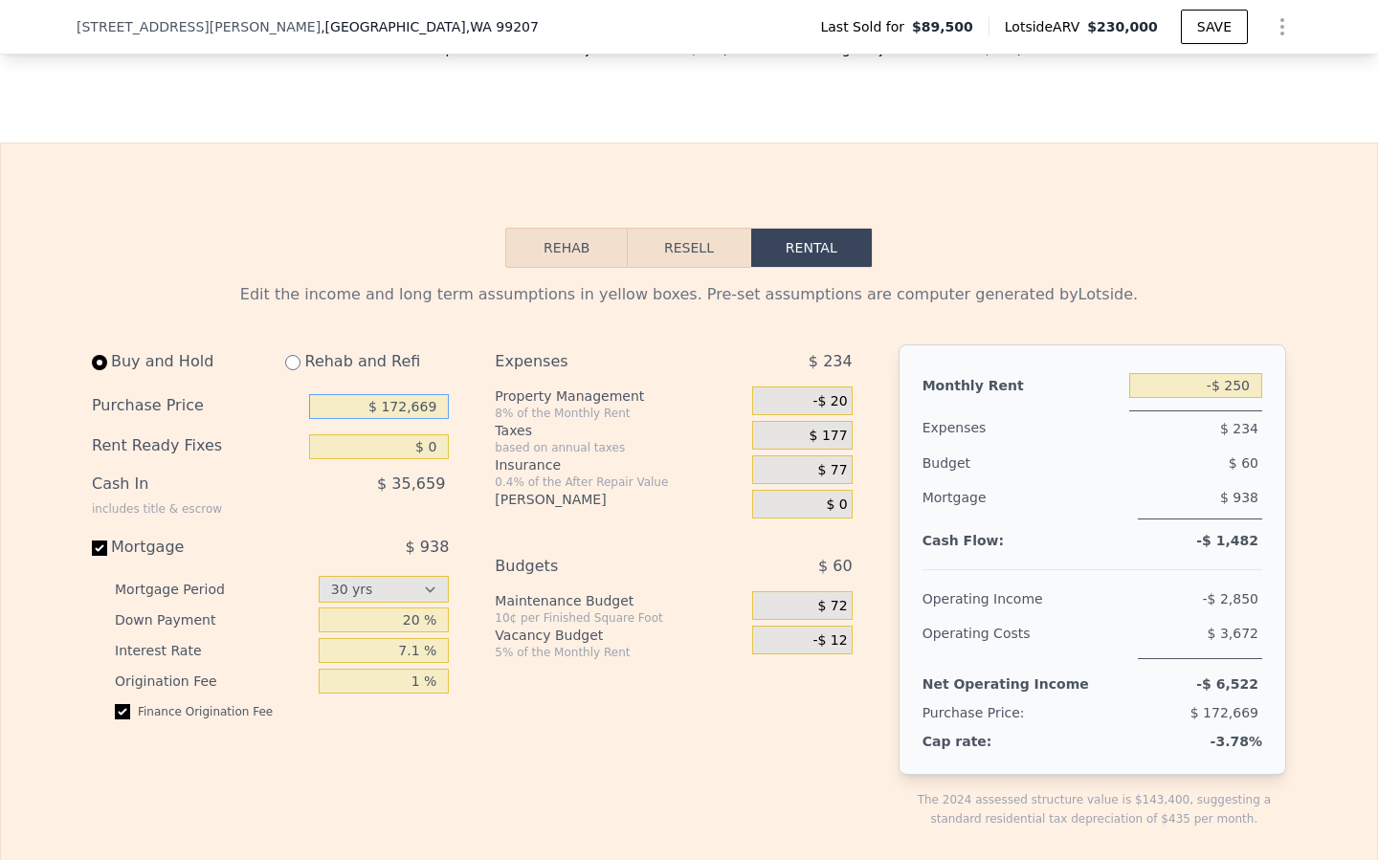
click at [386, 410] on input "$ 172,669" at bounding box center [379, 406] width 140 height 25
type input "$ 140,000"
click at [432, 443] on input "$ 0" at bounding box center [379, 447] width 140 height 25
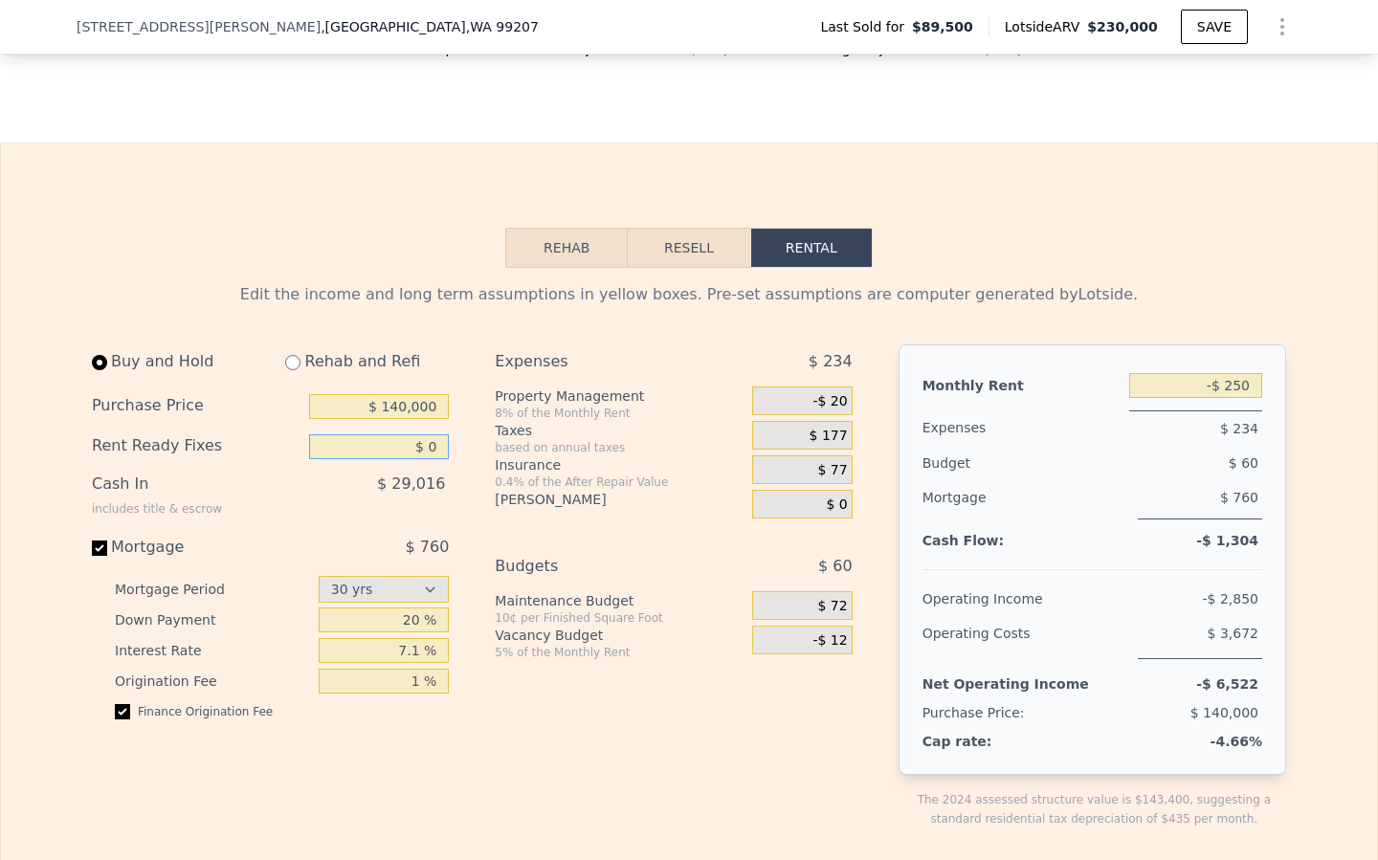
click at [437, 444] on input "$ 0" at bounding box center [379, 447] width 140 height 25
type input "$ 30,000"
click at [314, 491] on div "$ 29,016" at bounding box center [339, 492] width 219 height 50
click at [1248, 390] on input "-$ 250" at bounding box center [1195, 385] width 133 height 25
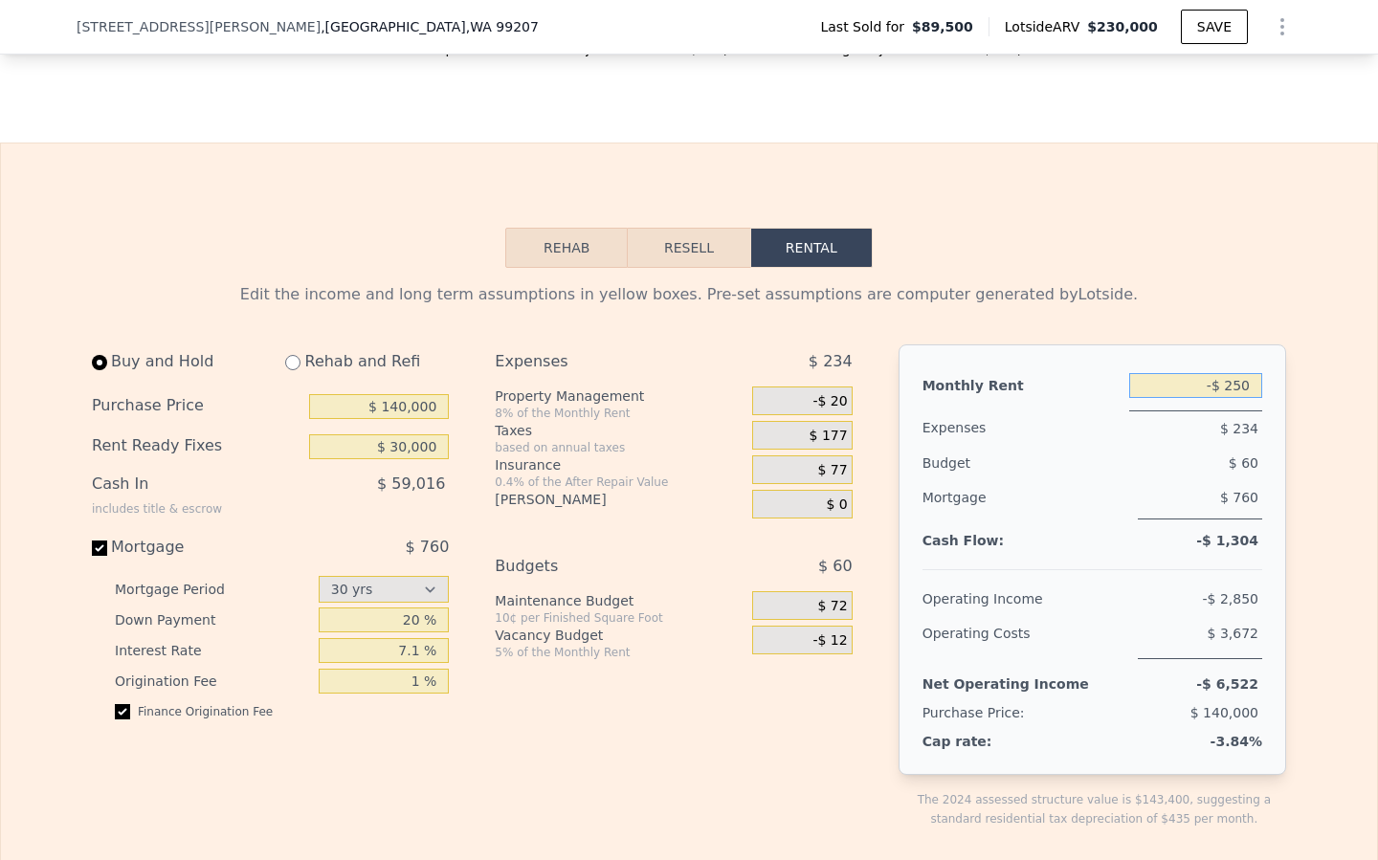
click at [1248, 390] on input "-$ 250" at bounding box center [1195, 385] width 133 height 25
type input "$ 1,500"
click at [1106, 510] on div "Mortgage" at bounding box center [1027, 499] width 208 height 39
click at [421, 651] on input "7.1 %" at bounding box center [384, 650] width 131 height 25
drag, startPoint x: 420, startPoint y: 653, endPoint x: 369, endPoint y: 658, distance: 51.9
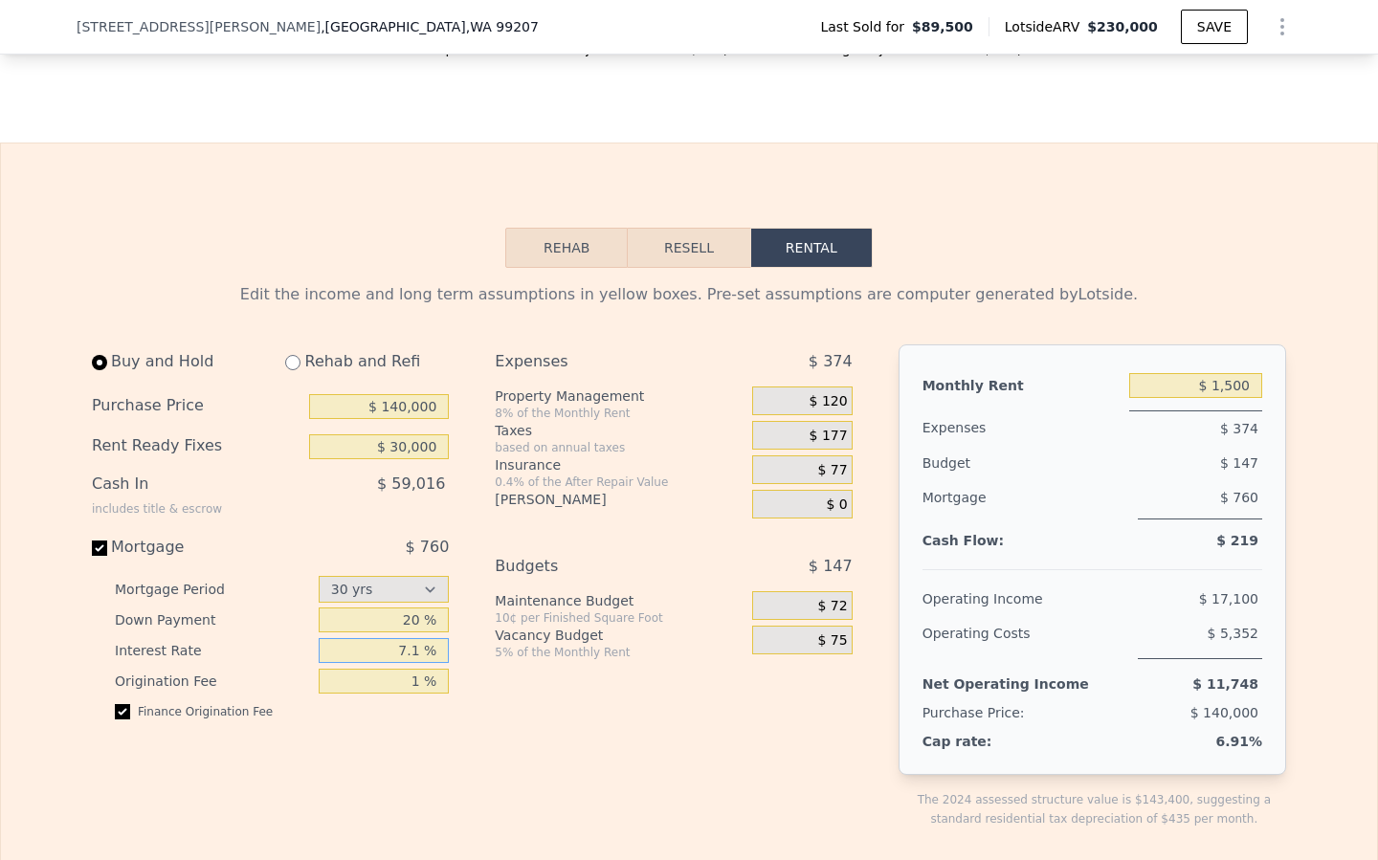
click at [369, 658] on input "7.1 %" at bounding box center [384, 650] width 131 height 25
type input "5 %"
click at [421, 684] on input "1 %" at bounding box center [384, 681] width 131 height 25
type input "0 %"
click at [355, 732] on div "Finance Origination Fee" at bounding box center [282, 719] width 334 height 31
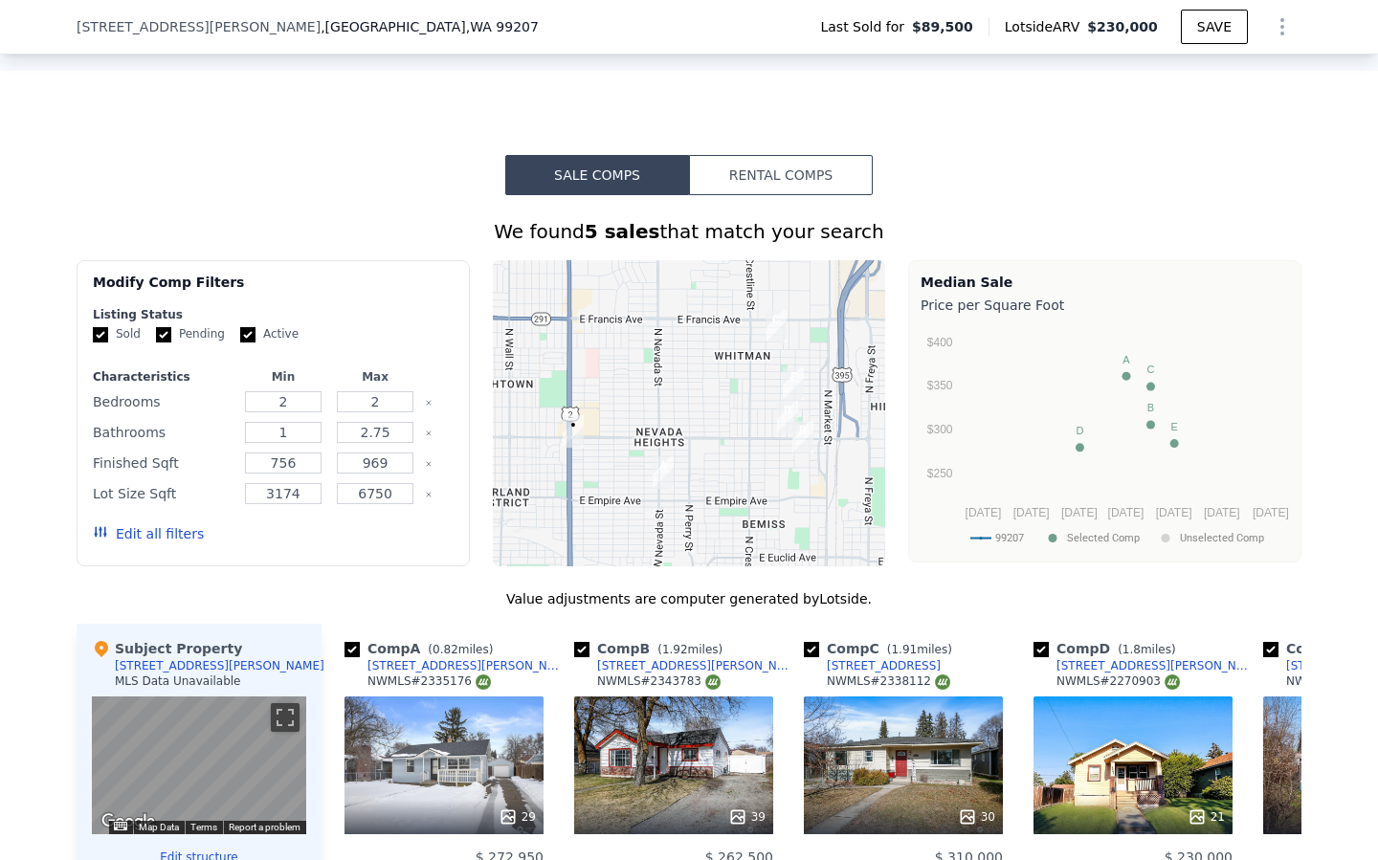
scroll to position [1546, 0]
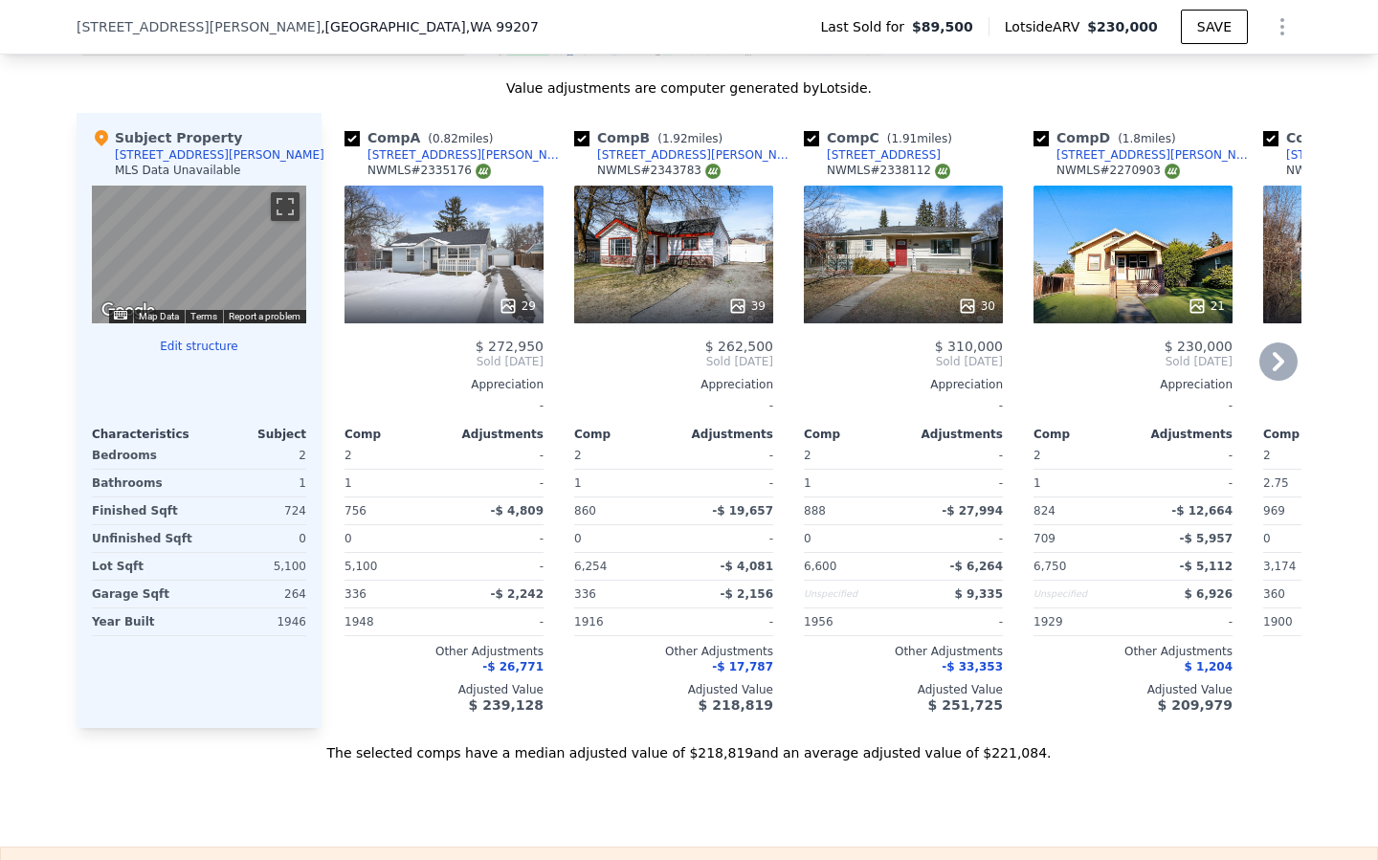
click at [406, 264] on div "29" at bounding box center [444, 255] width 199 height 138
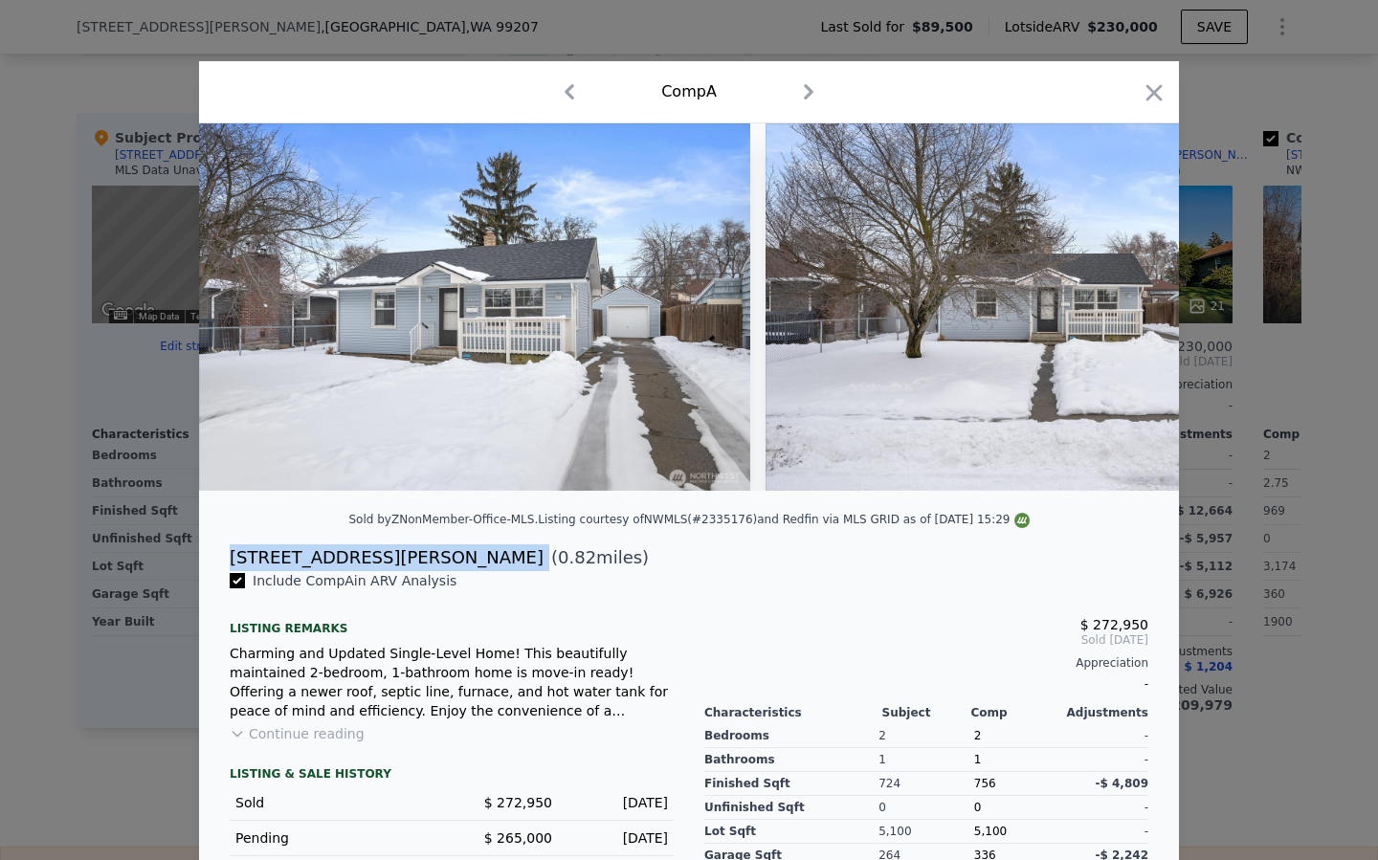
drag, startPoint x: 374, startPoint y: 557, endPoint x: 219, endPoint y: 556, distance: 155.1
click at [219, 556] on div "[STREET_ADDRESS][PERSON_NAME] ( 0.82 miles)" at bounding box center [688, 558] width 949 height 27
copy div "[STREET_ADDRESS][PERSON_NAME]"
click at [1149, 80] on icon "button" at bounding box center [1154, 92] width 27 height 27
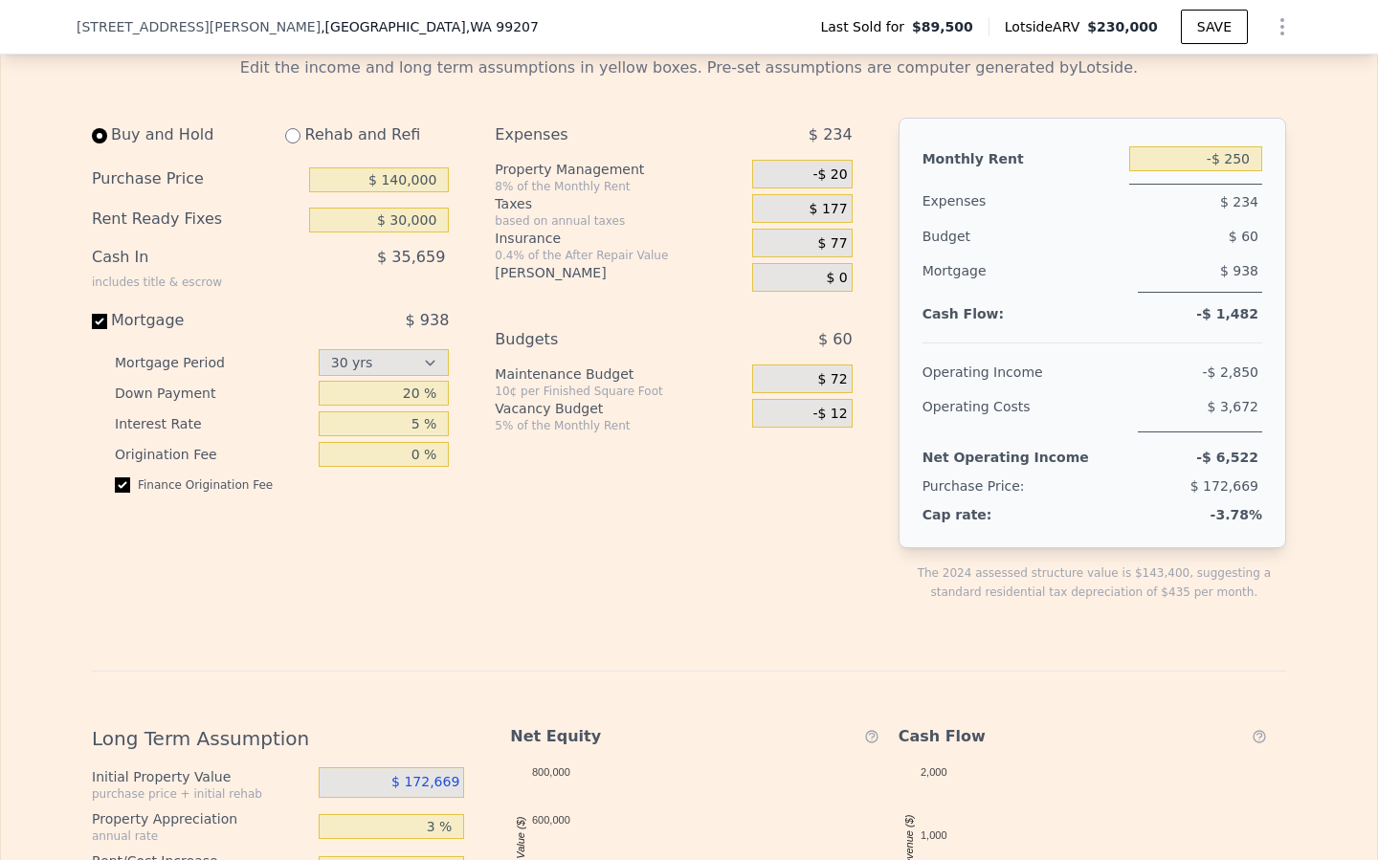
scroll to position [2475, 0]
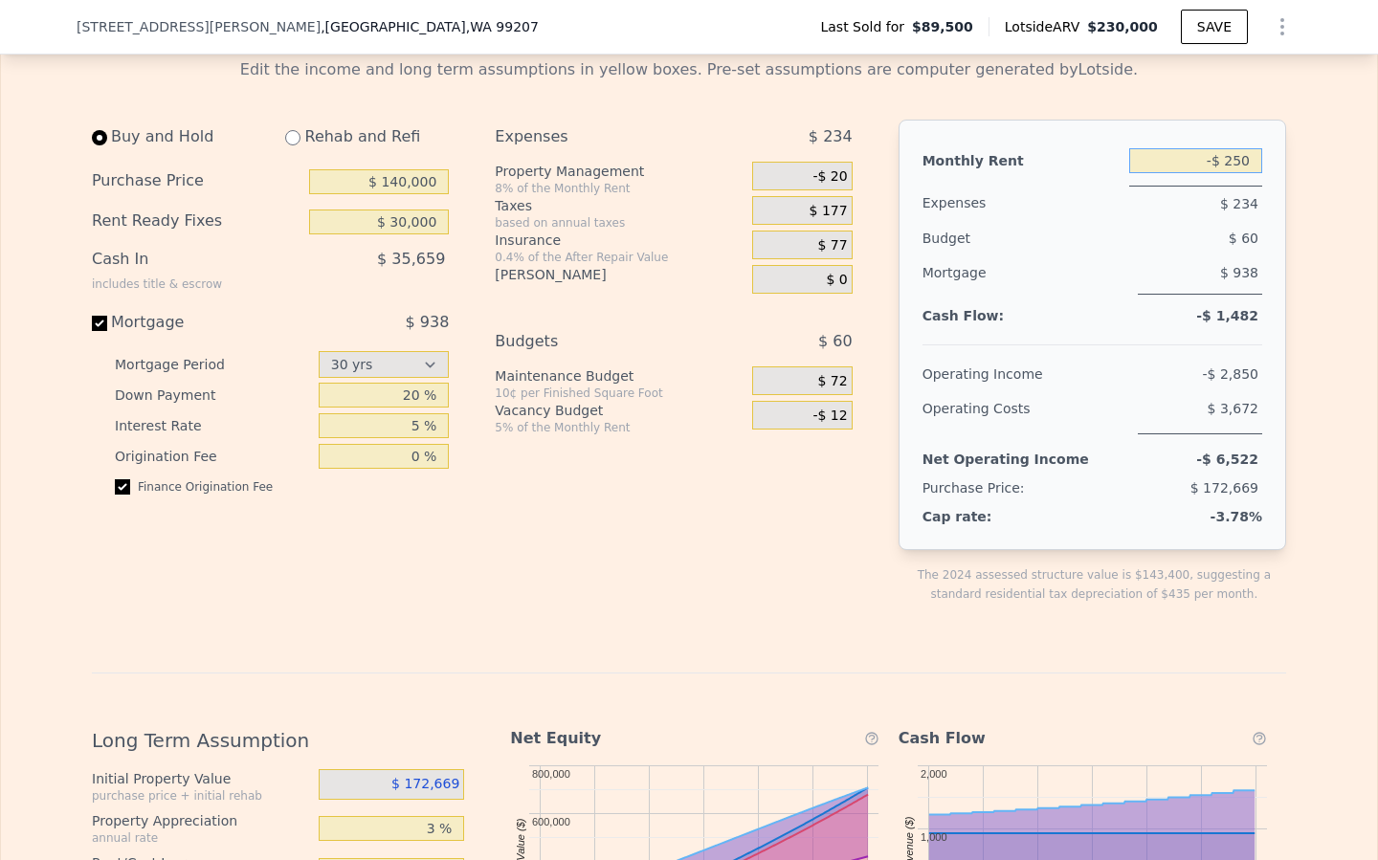
drag, startPoint x: 1252, startPoint y: 160, endPoint x: 1154, endPoint y: 155, distance: 97.7
click at [1154, 155] on input "-$ 250" at bounding box center [1195, 160] width 133 height 25
type input "$ 1,800"
click at [503, 496] on div "Expenses $ 234 Property Management 8% of the Monthly Rent -$ 20 Taxes based on …" at bounding box center [681, 377] width 372 height 515
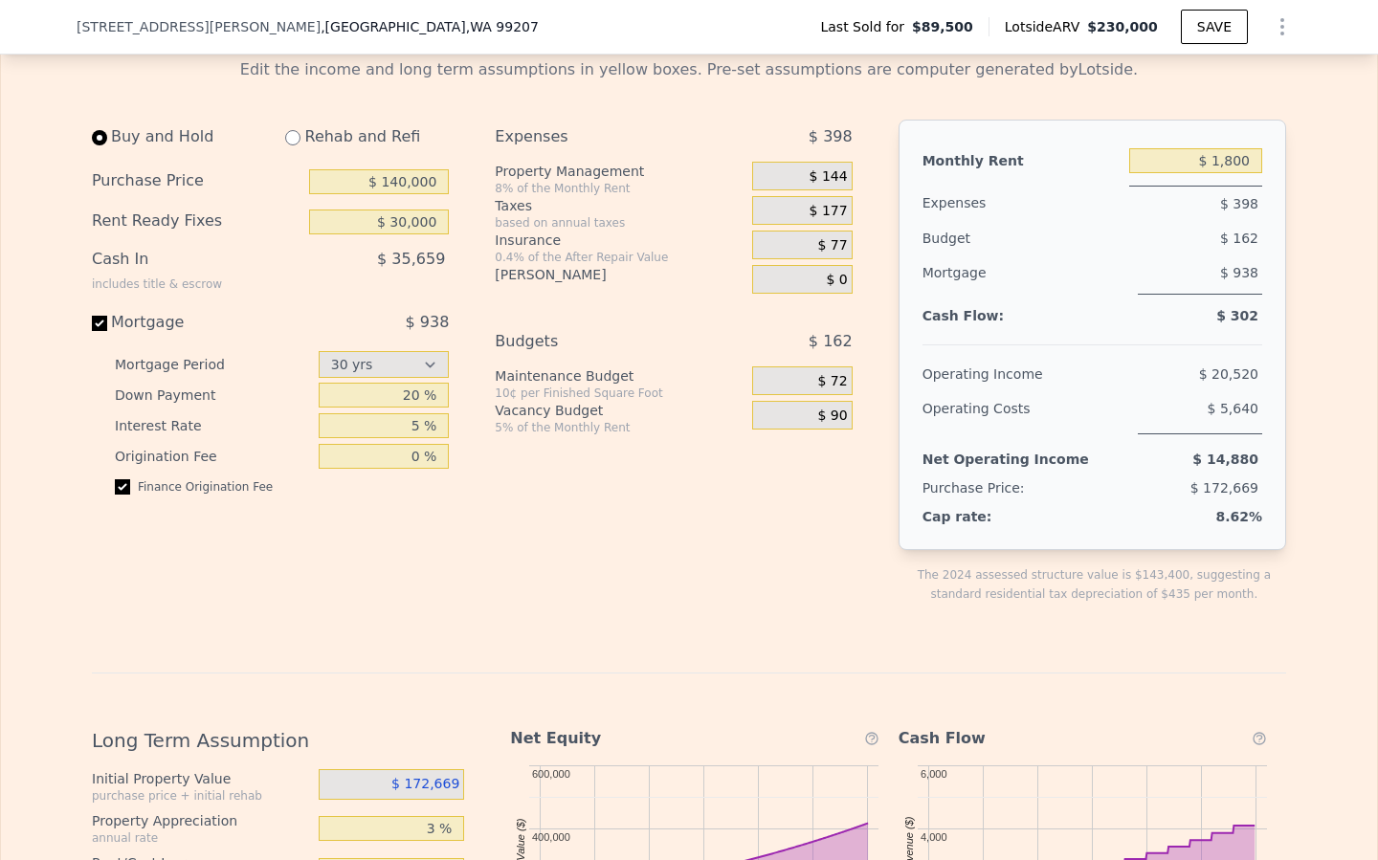
click at [630, 301] on div "Expenses $ 398 Property Management 8% of the Monthly Rent $ 144 Taxes based on …" at bounding box center [681, 377] width 372 height 515
click at [369, 324] on div "$ 938" at bounding box center [377, 322] width 143 height 23
click at [107, 324] on input "Mortgage $ 938" at bounding box center [99, 323] width 15 height 15
checkbox input "false"
type input "$ 0"
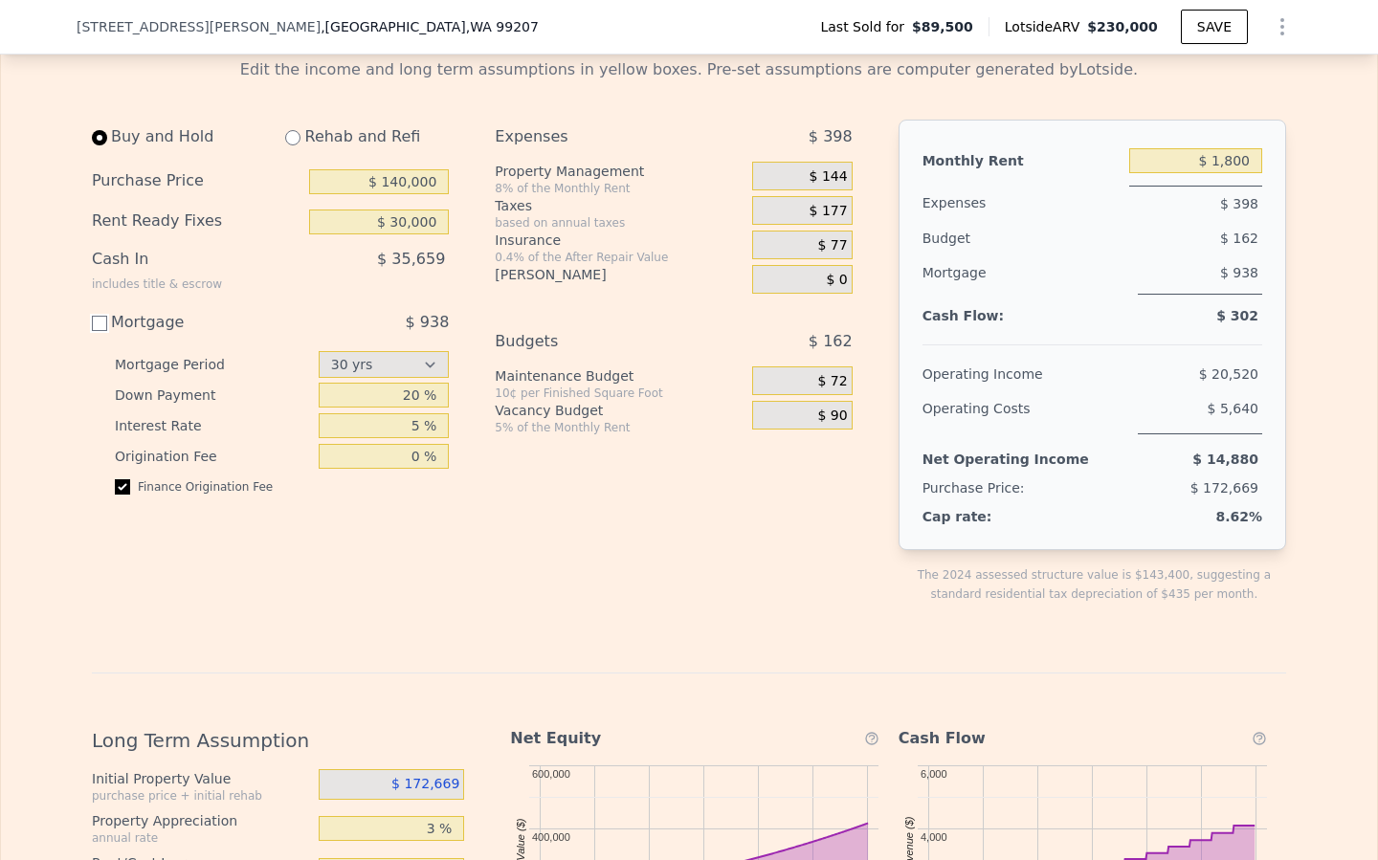
type input "-$ 250"
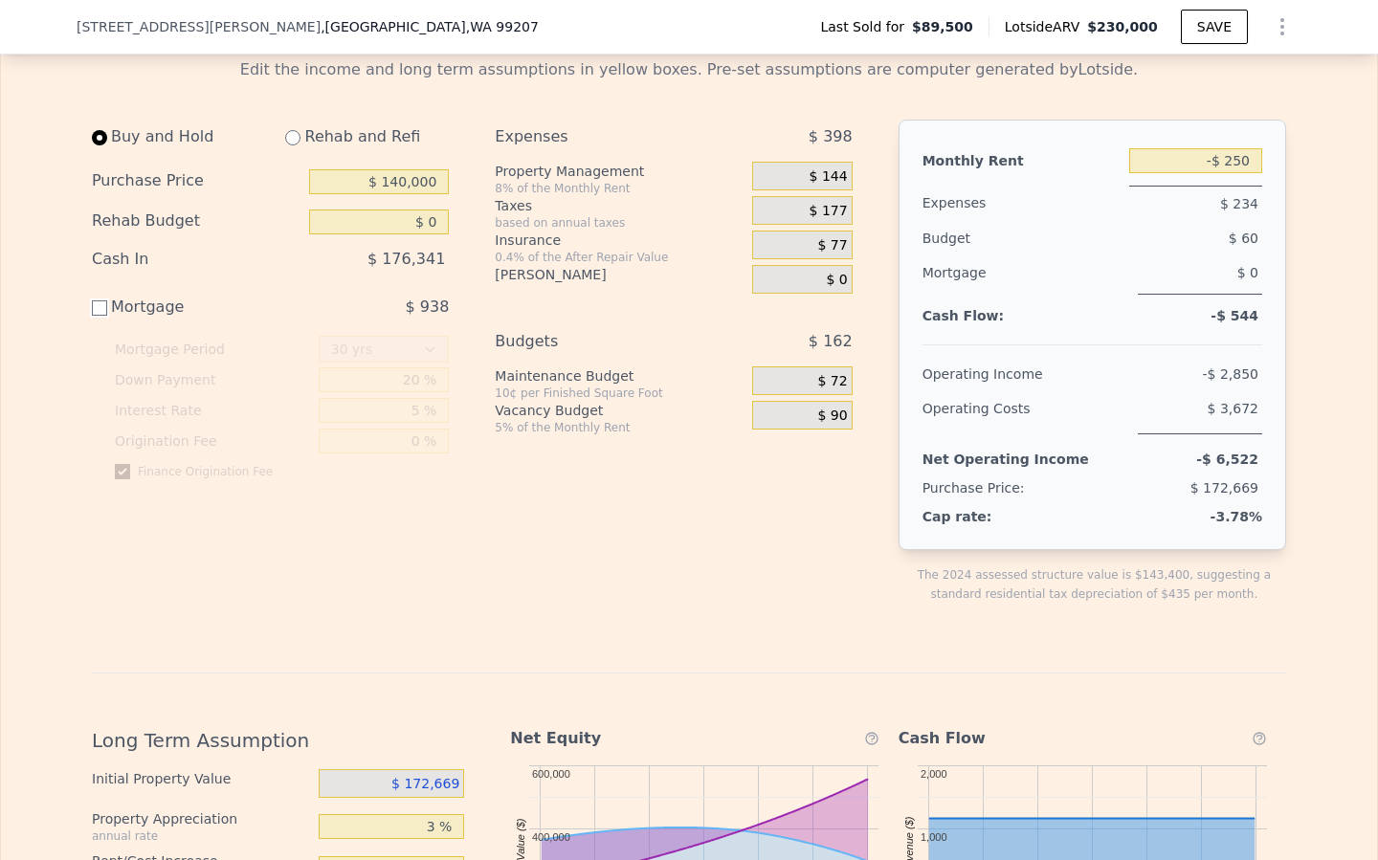
click at [103, 309] on input "Mortgage $ 938" at bounding box center [99, 308] width 15 height 15
checkbox input "true"
type input "$ 30,000"
type input "$ 1,800"
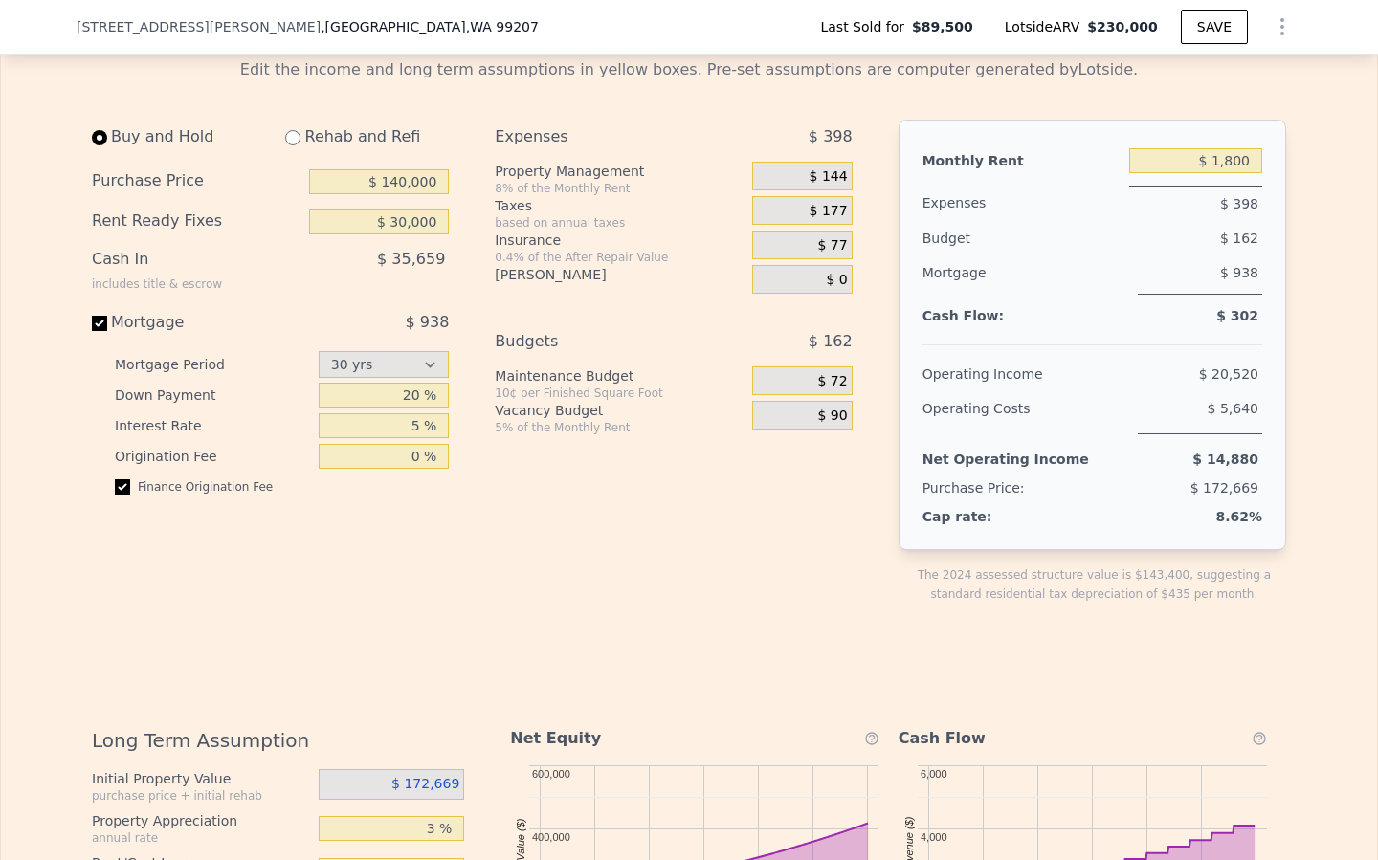
click at [328, 538] on div "Buy and Hold Rehab and Refi Purchase Price $ 140,000 Rent Ready Fixes $ 30,000 …" at bounding box center [278, 377] width 372 height 515
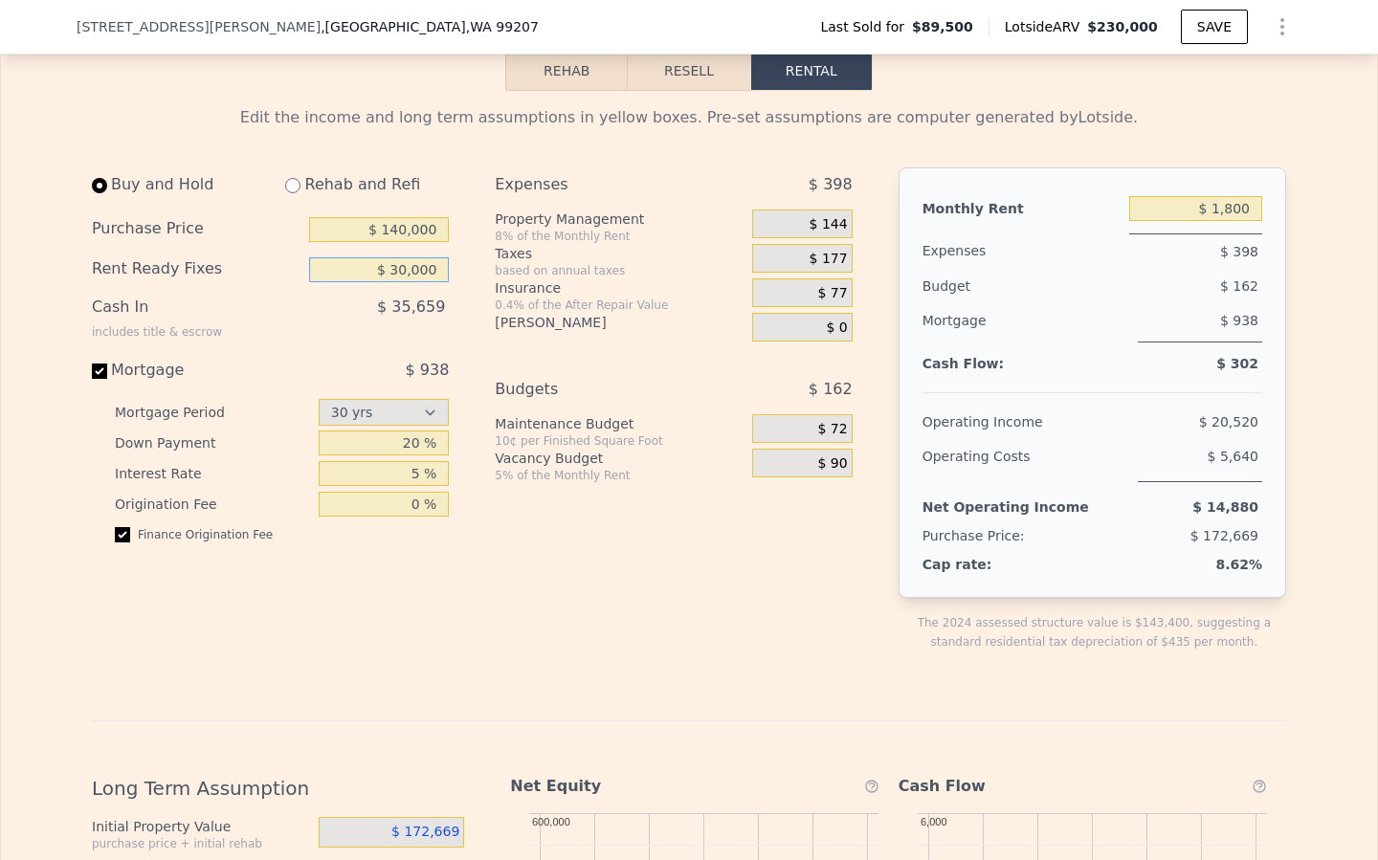
click at [393, 270] on input "$ 30,000" at bounding box center [379, 269] width 140 height 25
click at [425, 269] on input "$ 30,000" at bounding box center [379, 269] width 140 height 25
click at [406, 443] on input "20 %" at bounding box center [384, 443] width 131 height 25
click at [373, 358] on div "Buy and Hold Rehab and Refi Purchase Price $ 140,000 Rent Ready Fixes $ 30,000 …" at bounding box center [270, 363] width 357 height 391
click at [410, 553] on div "Finance Origination Fee" at bounding box center [282, 542] width 334 height 31
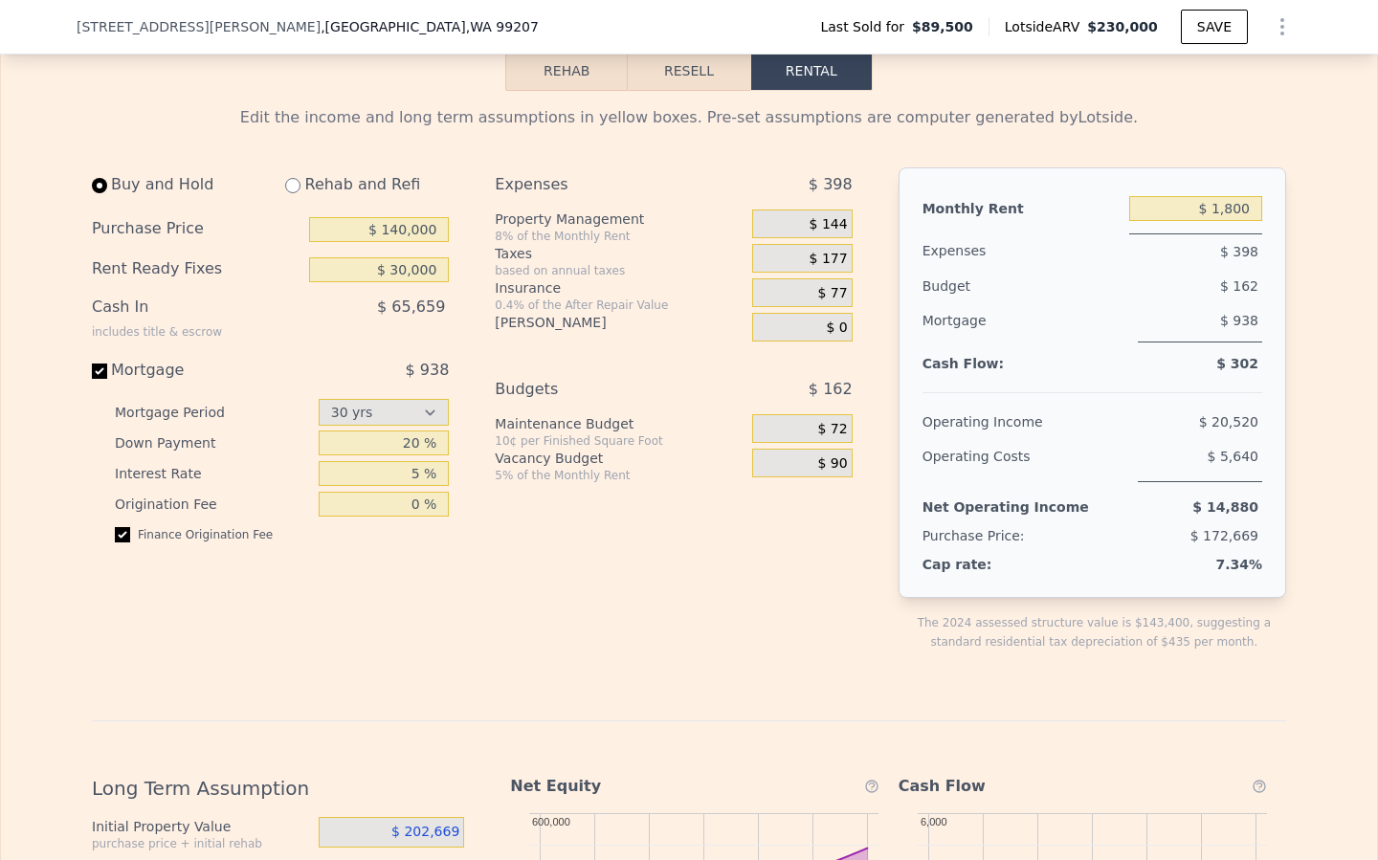
click at [532, 547] on div "Expenses $ 398 Property Management 8% of the Monthly Rent $ 144 Taxes based on …" at bounding box center [681, 425] width 372 height 515
click at [772, 199] on div "$ 398" at bounding box center [783, 185] width 140 height 34
click at [786, 216] on div "$ 144" at bounding box center [802, 224] width 100 height 29
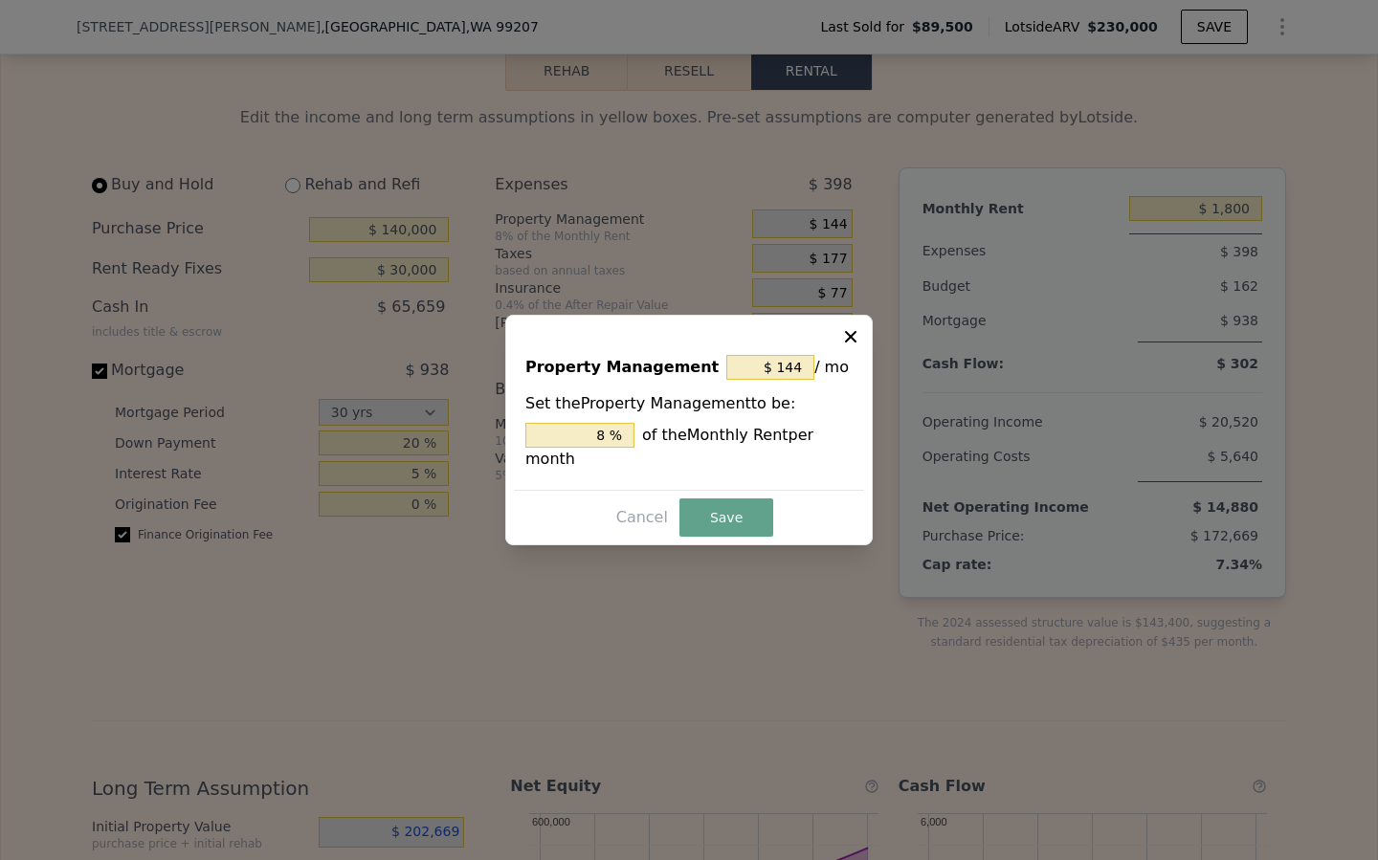
click at [856, 337] on icon at bounding box center [850, 336] width 19 height 19
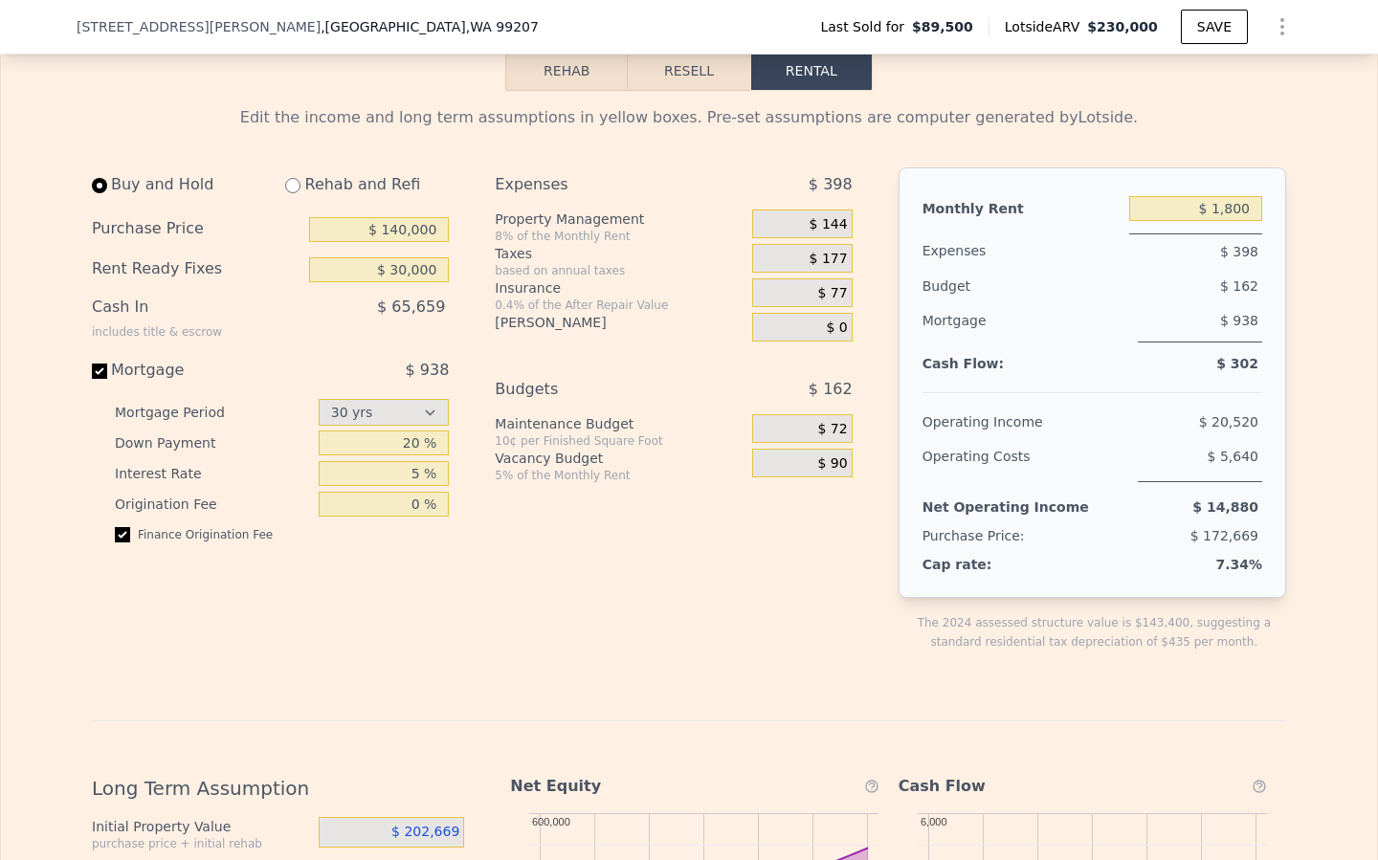
click at [743, 519] on div "Expenses $ 398 Property Management 8% of the Monthly Rent $ 144 Taxes based on …" at bounding box center [681, 425] width 372 height 515
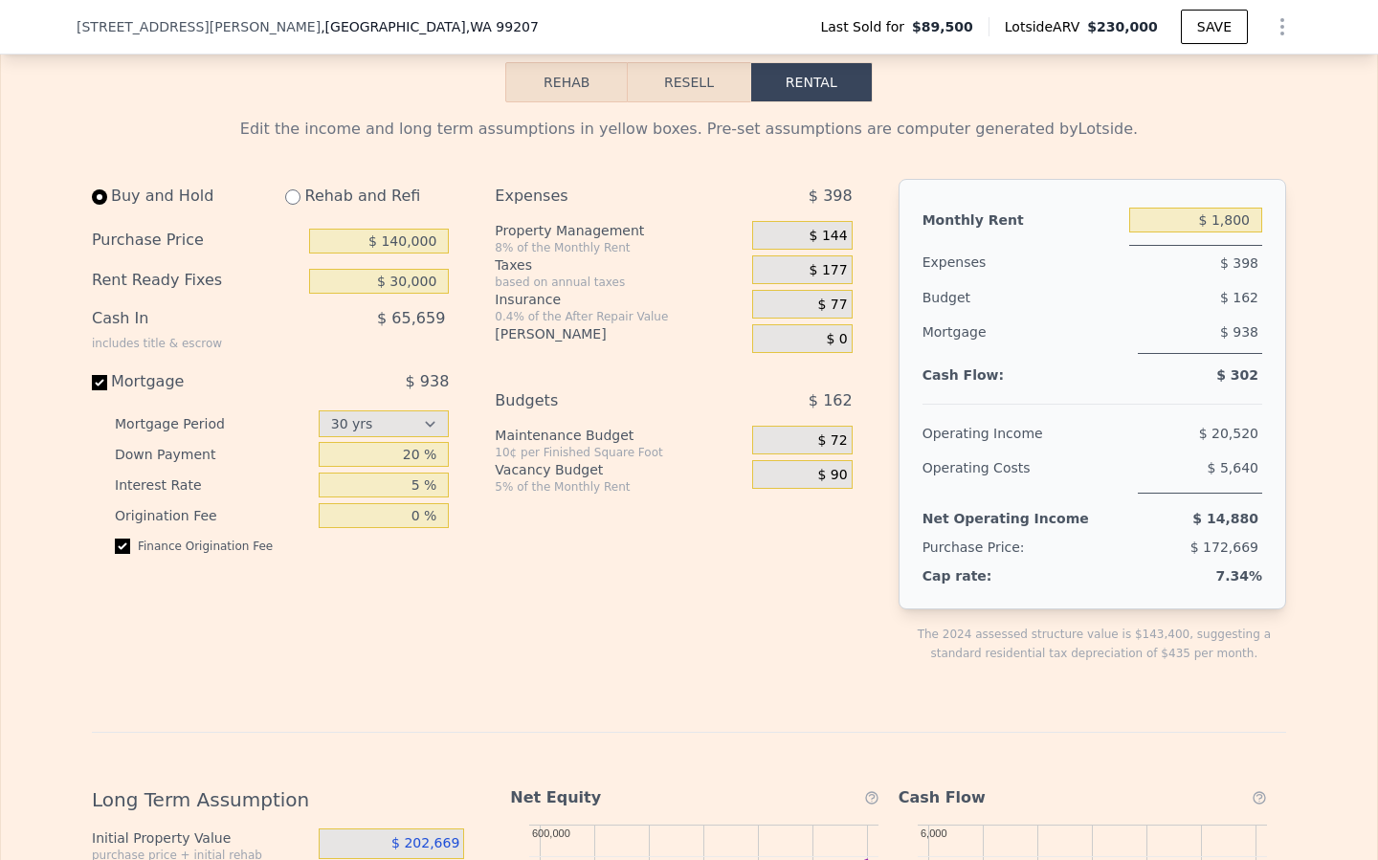
scroll to position [2415, 0]
click at [661, 552] on div "Expenses $ 398 Property Management 8% of the Monthly Rent $ 144 Taxes based on …" at bounding box center [681, 437] width 372 height 515
click at [387, 341] on div "$ 65,659" at bounding box center [339, 327] width 219 height 50
click at [409, 284] on input "$ 30,000" at bounding box center [379, 282] width 140 height 25
click at [408, 245] on input "$ 140,000" at bounding box center [379, 242] width 140 height 25
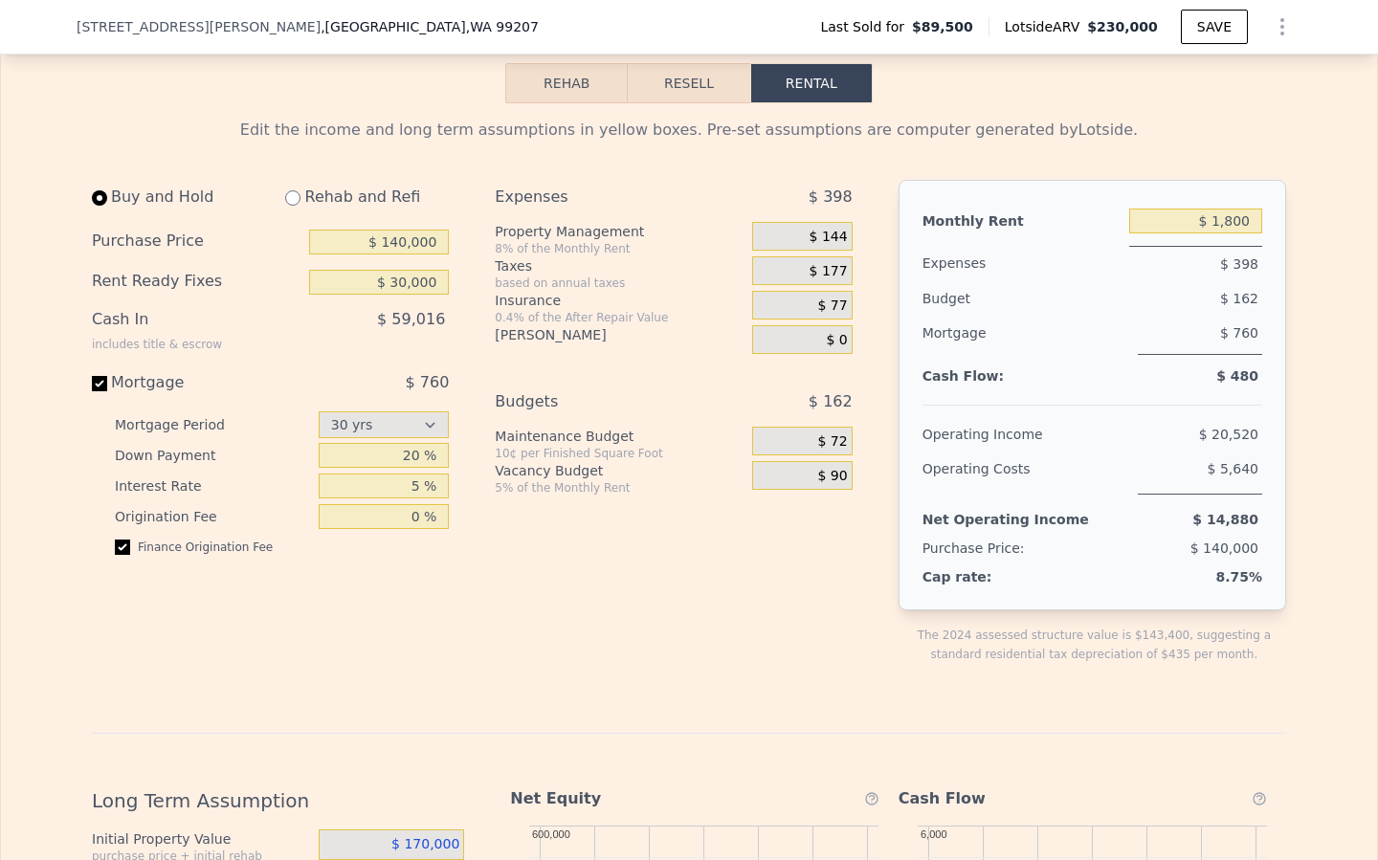
click at [395, 367] on div "Buy and Hold Rehab and Refi Purchase Price $ 140,000 Rent Ready Fixes $ 30,000 …" at bounding box center [270, 375] width 357 height 391
click at [357, 367] on div "Buy and Hold Rehab and Refi Purchase Price $ 140,000 Rent Ready Fixes $ 30,000 …" at bounding box center [270, 375] width 357 height 391
click at [401, 284] on input "$ 30,000" at bounding box center [379, 282] width 140 height 25
type input "$ 40,000"
click at [410, 677] on div "Buy and Hold Rehab and Refi Purchase Price $ 140,000 Rent Ready Fixes $ 40,000 …" at bounding box center [278, 437] width 372 height 515
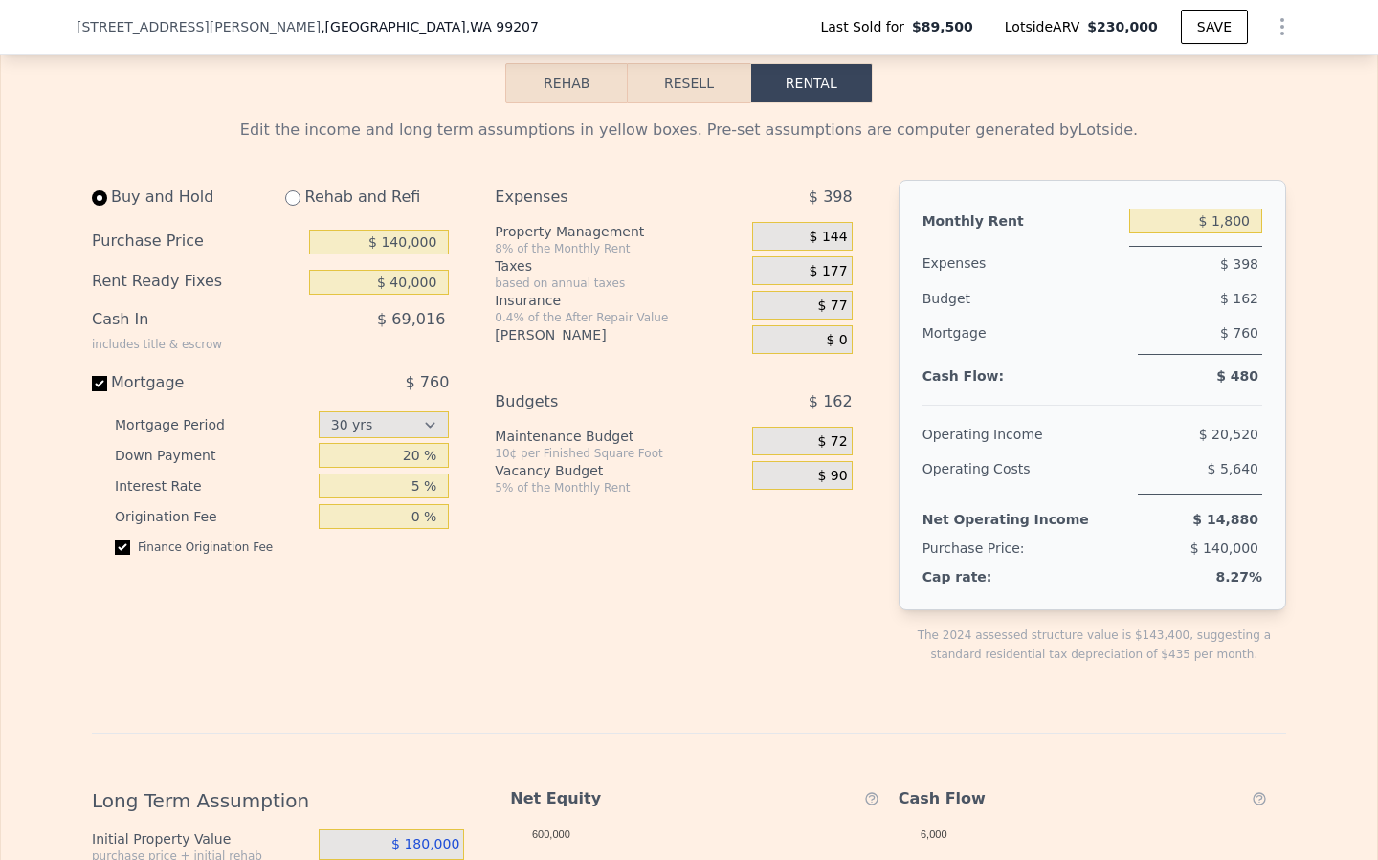
click at [805, 598] on div "Expenses $ 398 Property Management 8% of the Monthly Rent $ 144 Taxes based on …" at bounding box center [681, 437] width 372 height 515
click at [417, 279] on input "$ 40,000" at bounding box center [379, 282] width 140 height 25
click at [377, 362] on div "Buy and Hold Rehab and Refi Purchase Price $ 140,000 Rent Ready Fixes $ 40,000 …" at bounding box center [270, 375] width 357 height 391
click at [333, 614] on div "Buy and Hold Rehab and Refi Purchase Price $ 140,000 Rent Ready Fixes $ 40,000 …" at bounding box center [278, 437] width 372 height 515
click at [374, 457] on input "20 %" at bounding box center [384, 455] width 131 height 25
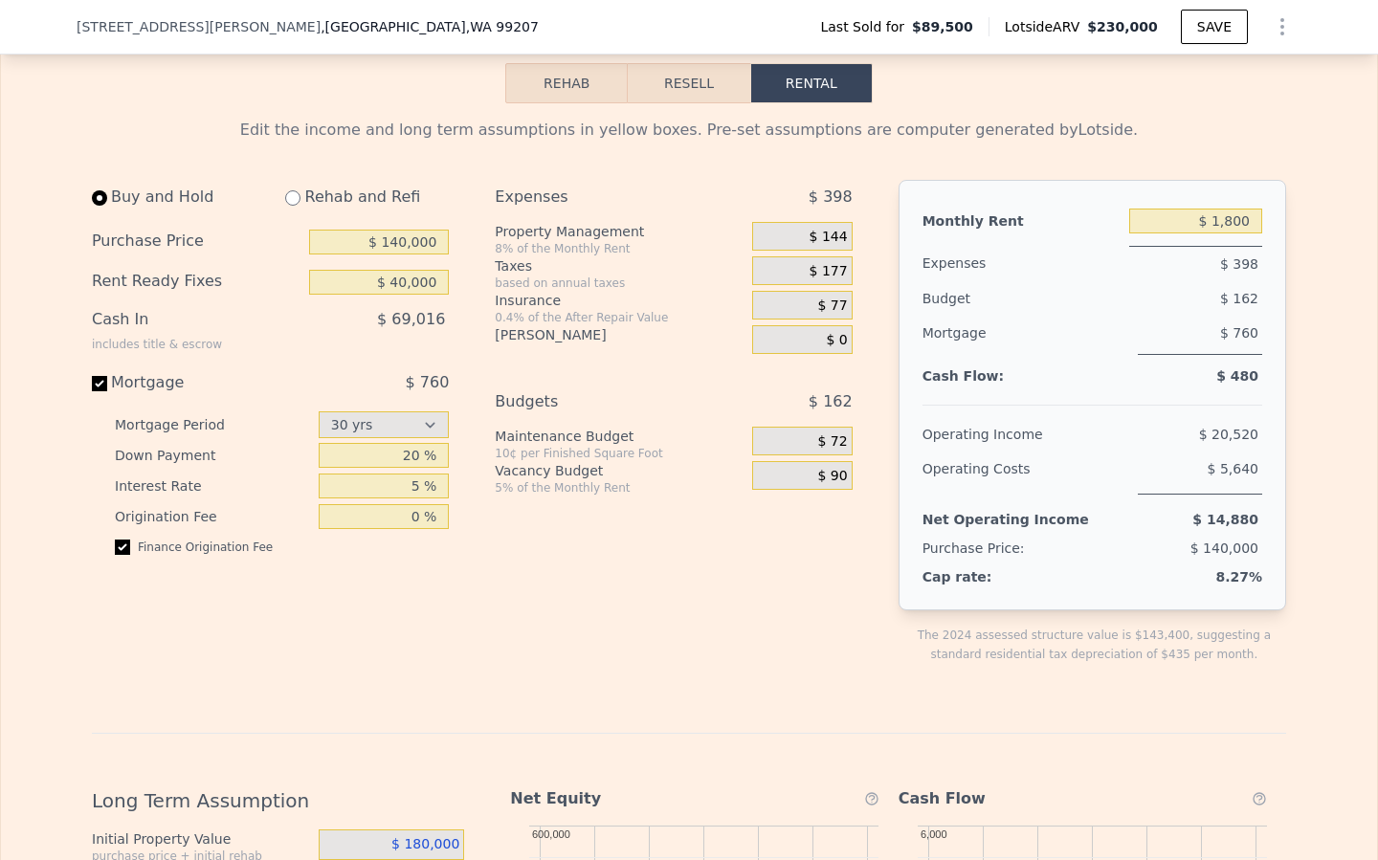
click at [806, 432] on div "$ 72" at bounding box center [802, 441] width 100 height 29
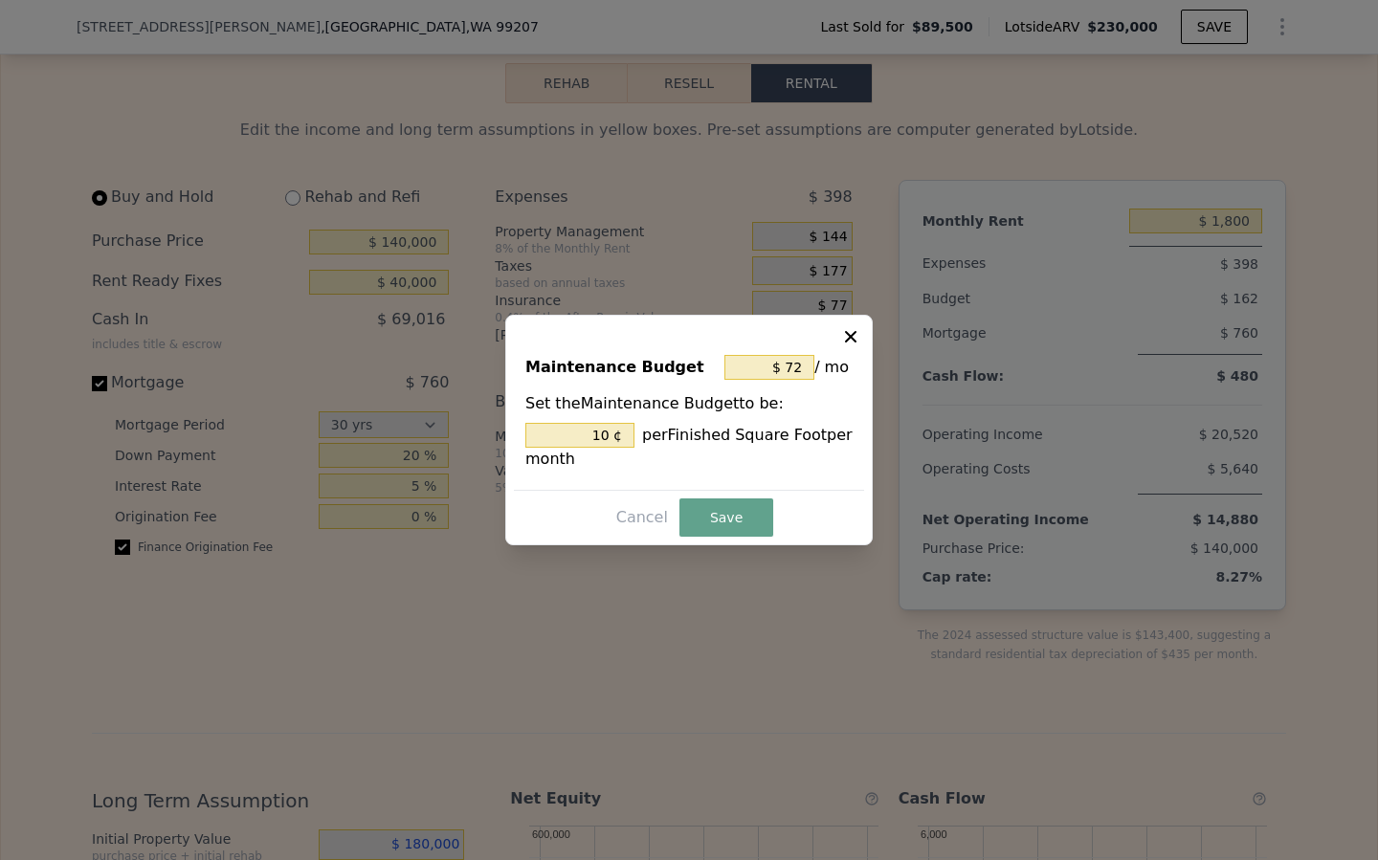
click at [846, 348] on div "Maintenance Budget $ 72 / mo Set the Maintenance Budget to be: 10 ¢ per Finishe…" at bounding box center [689, 414] width 350 height 151
click at [847, 344] on icon at bounding box center [850, 336] width 19 height 19
type input "10 %"
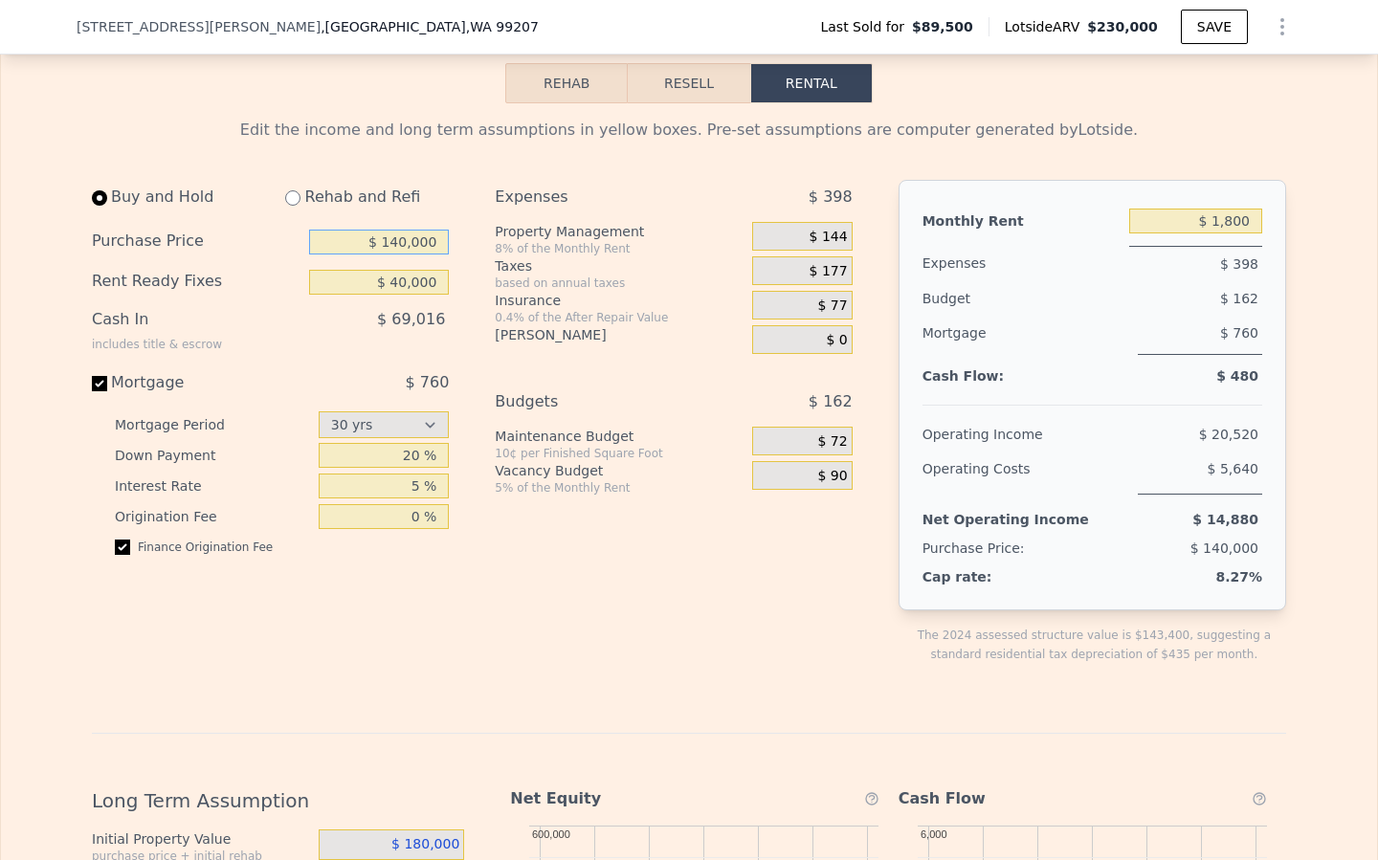
click at [396, 239] on input "$ 140,000" at bounding box center [379, 242] width 140 height 25
click at [841, 235] on span "$ 144" at bounding box center [829, 237] width 38 height 17
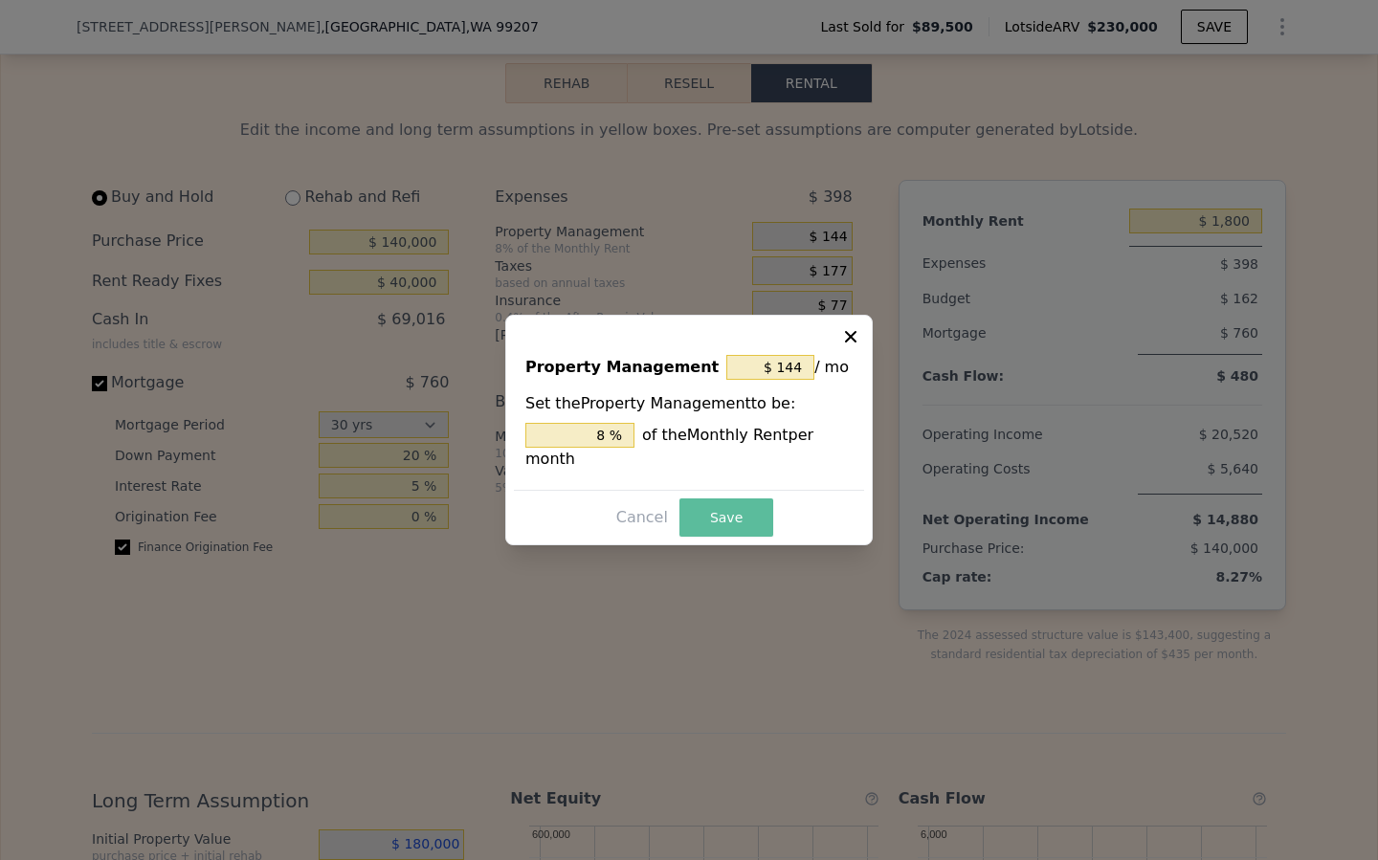
click at [734, 512] on button "Save" at bounding box center [727, 518] width 94 height 38
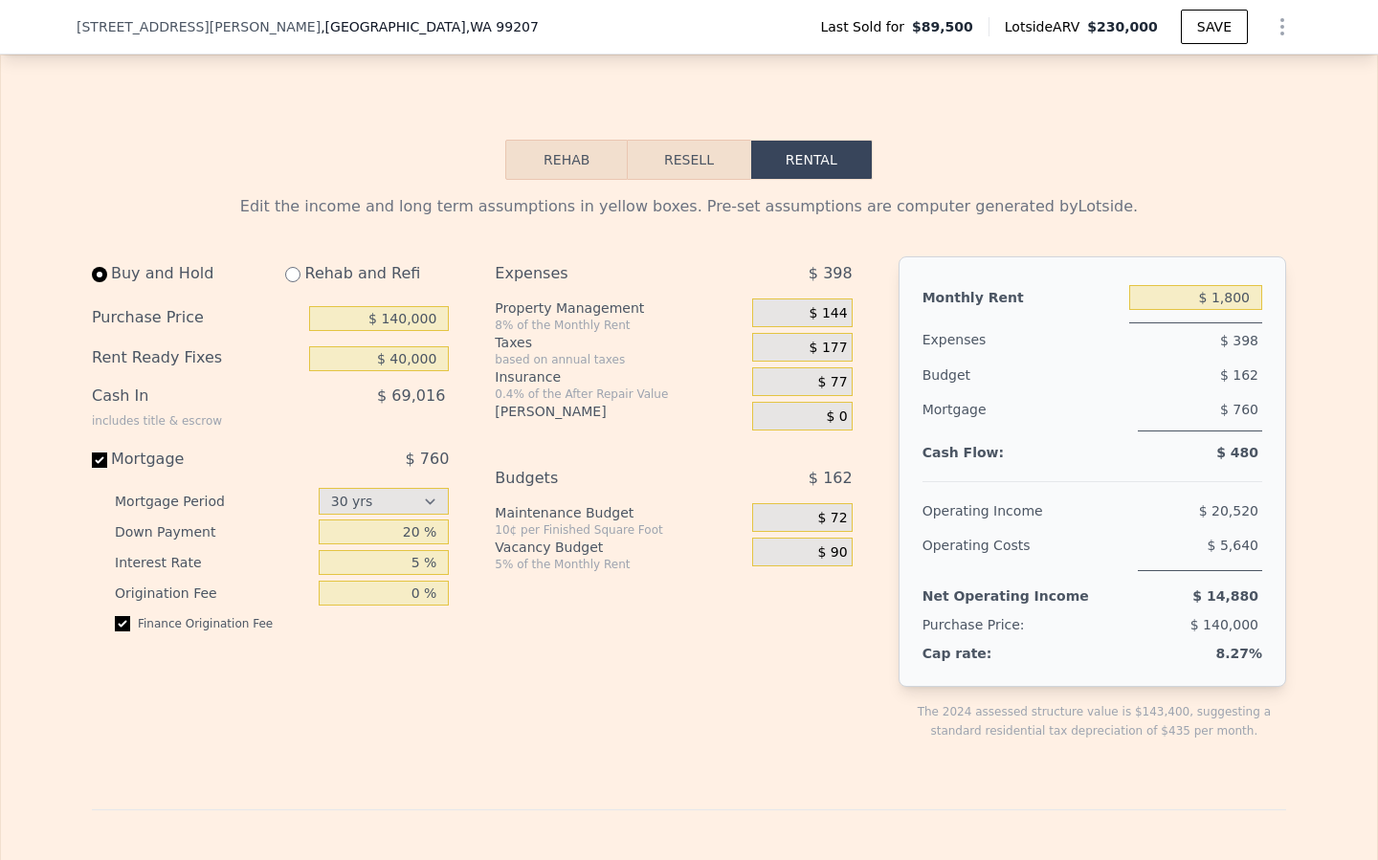
scroll to position [2335, 0]
